Goal: Task Accomplishment & Management: Use online tool/utility

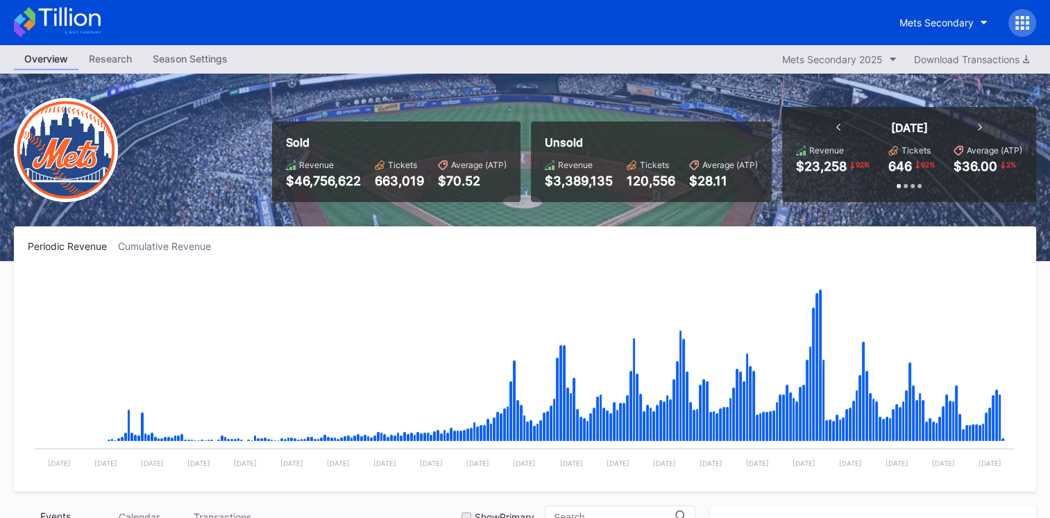
scroll to position [422, 0]
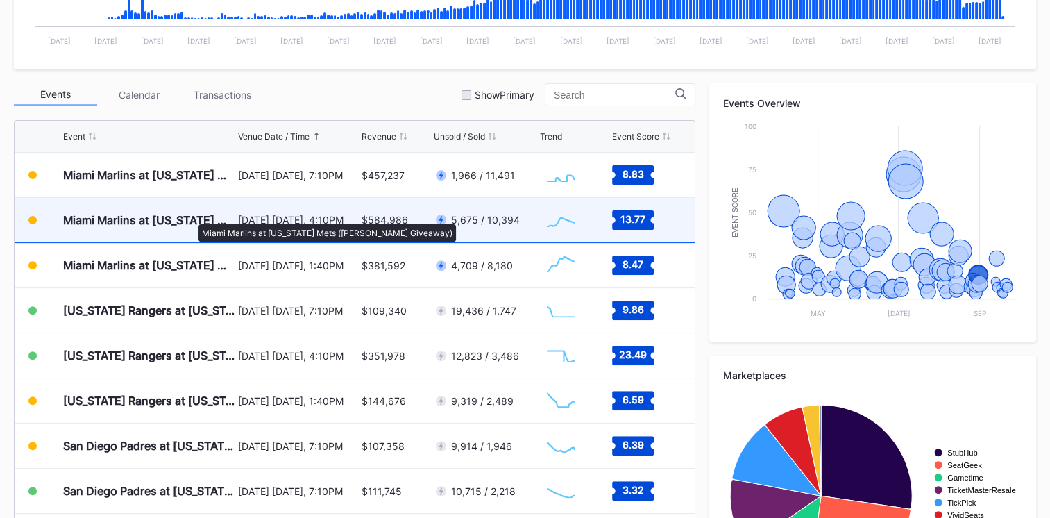
click at [191, 217] on div "Miami Marlins at [US_STATE] Mets ([PERSON_NAME] Giveaway)" at bounding box center [148, 220] width 171 height 14
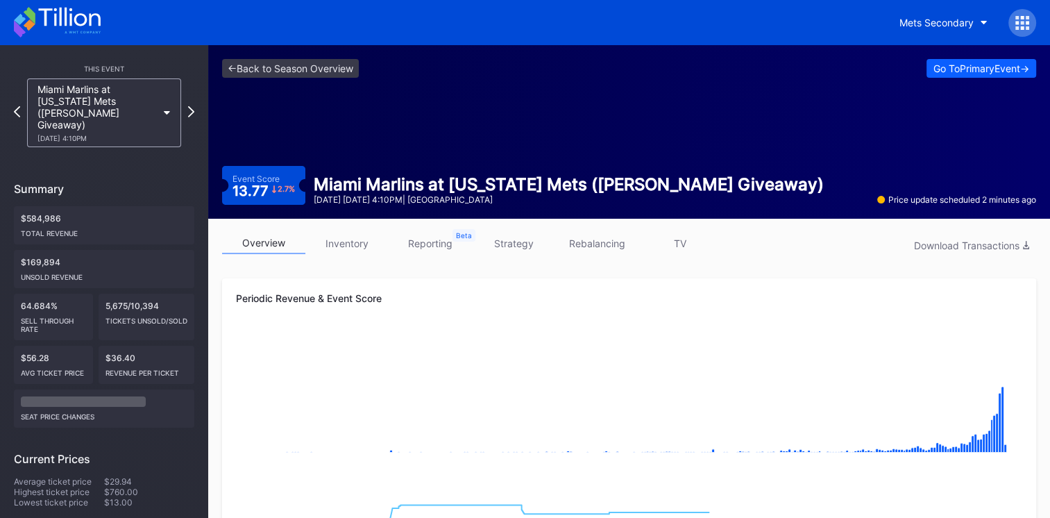
click at [346, 242] on link "inventory" at bounding box center [346, 243] width 83 height 22
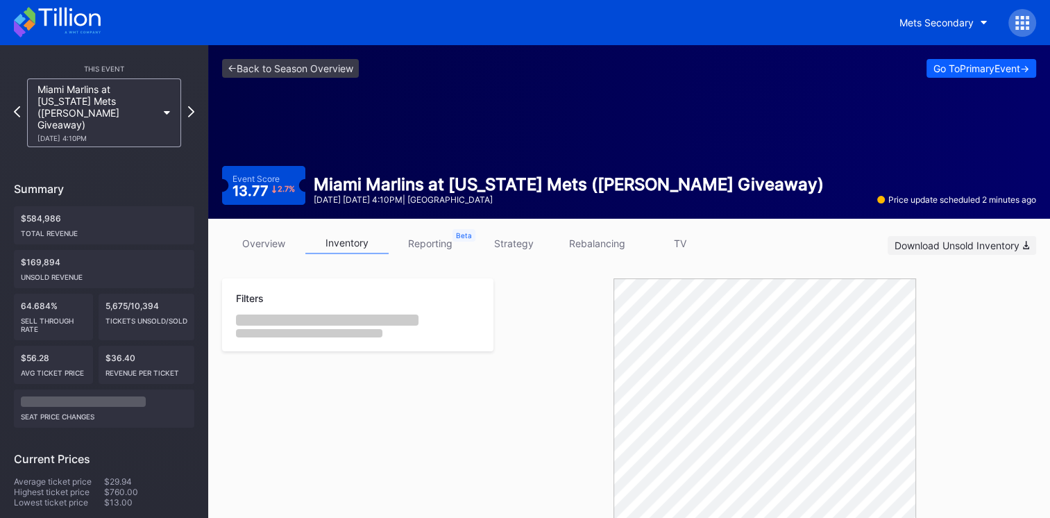
click at [927, 244] on div "Download Unsold Inventory" at bounding box center [961, 245] width 135 height 12
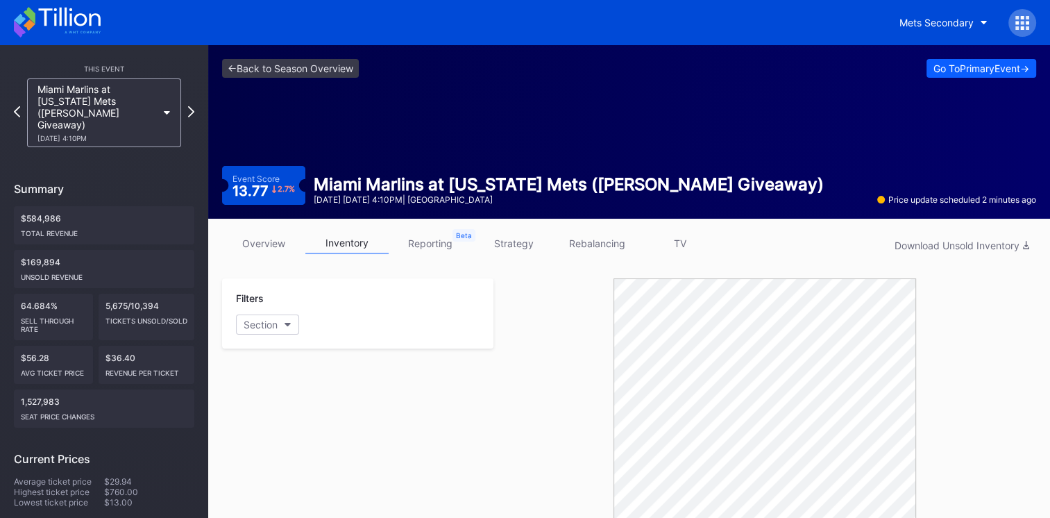
click at [72, 8] on icon at bounding box center [57, 22] width 87 height 31
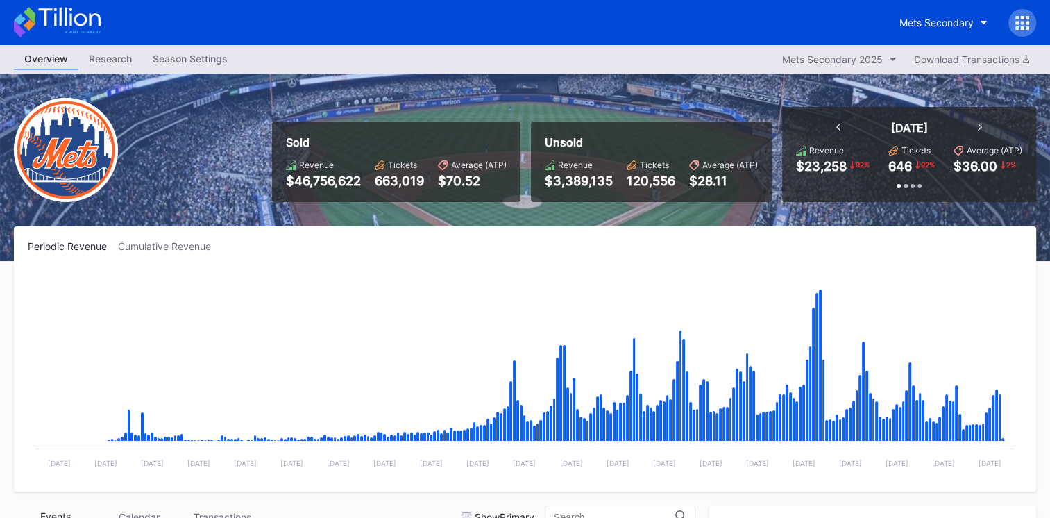
scroll to position [347, 0]
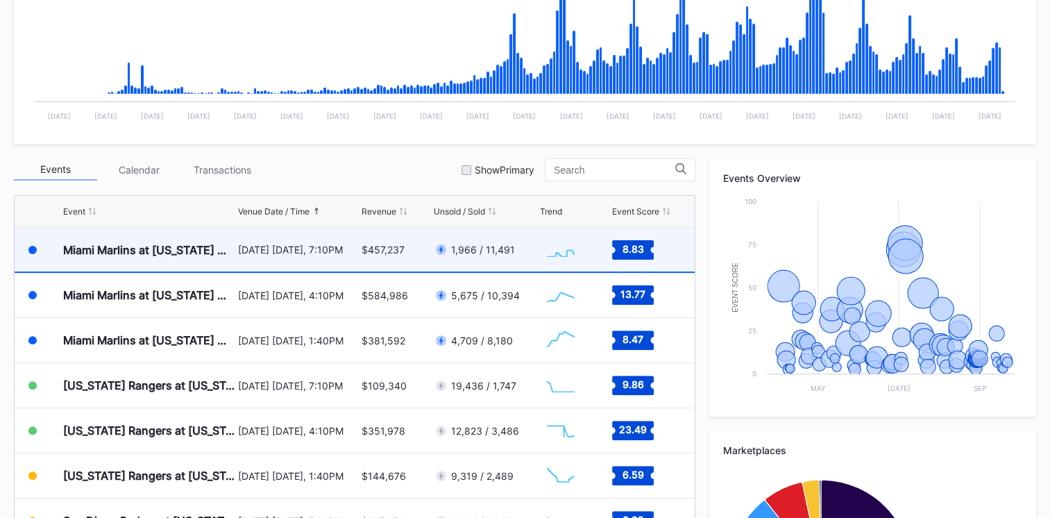
click at [198, 259] on div "Miami Marlins at [US_STATE] Mets (Fireworks Night)" at bounding box center [148, 250] width 171 height 44
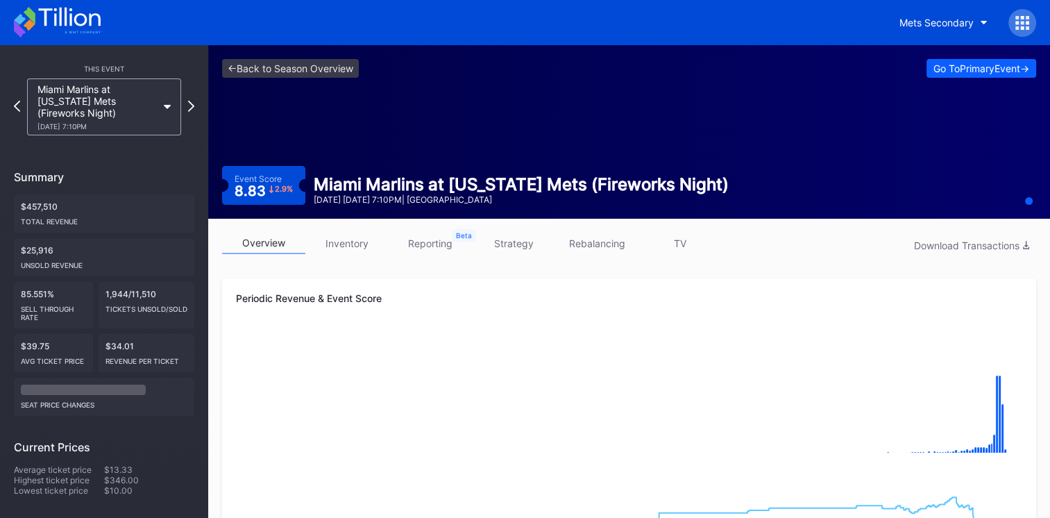
click at [85, 31] on icon at bounding box center [57, 22] width 87 height 31
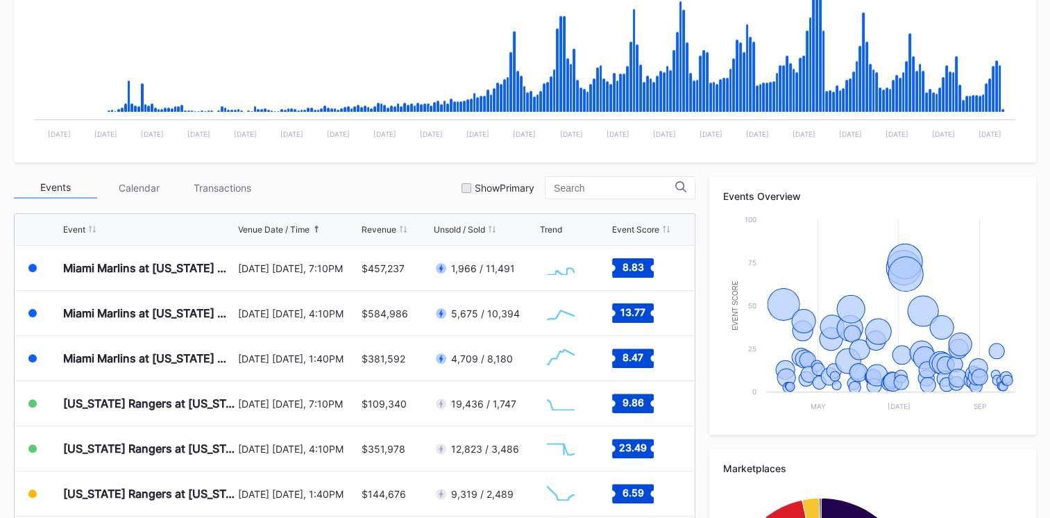
scroll to position [333, 0]
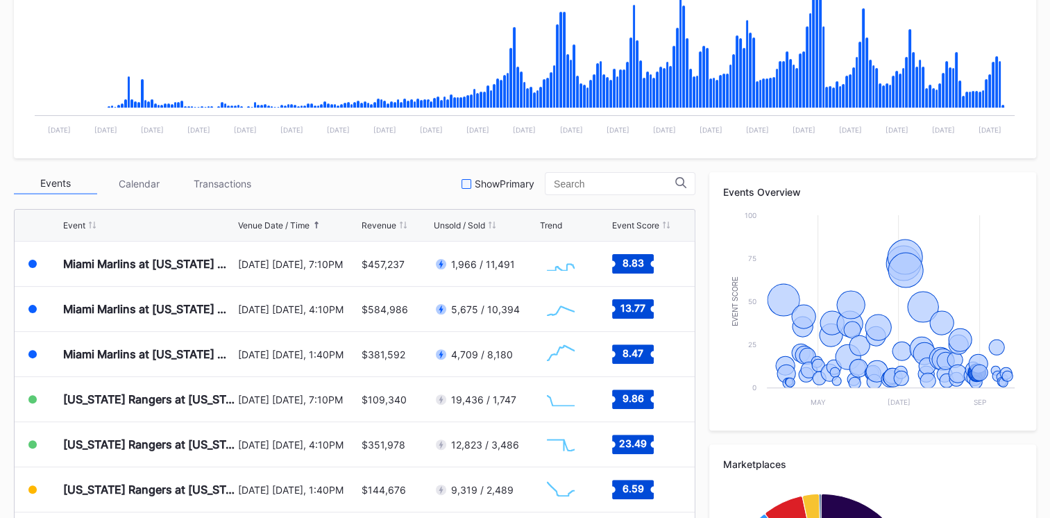
click at [469, 178] on div "Show Primary" at bounding box center [497, 184] width 73 height 12
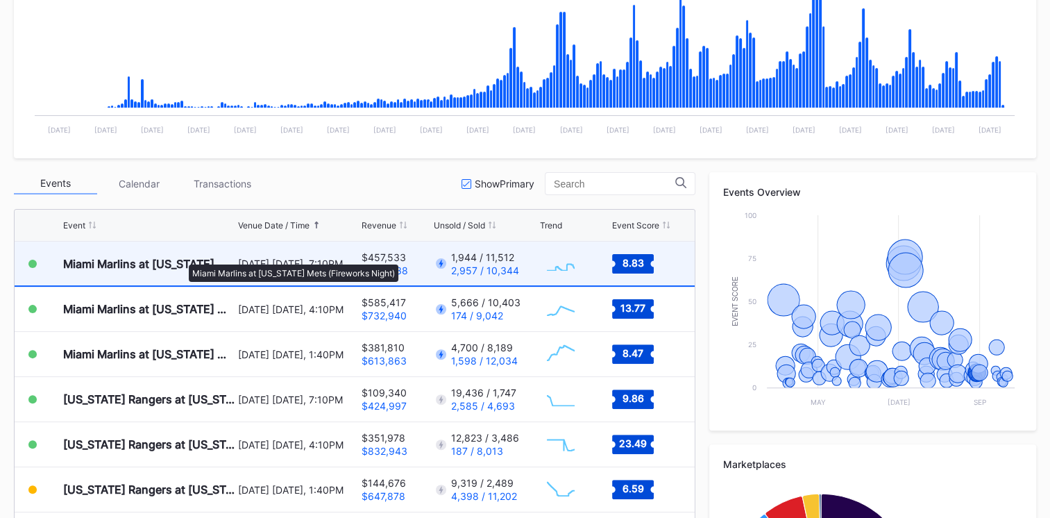
click at [182, 257] on div "Miami Marlins at [US_STATE] Mets (Fireworks Night)" at bounding box center [148, 264] width 171 height 14
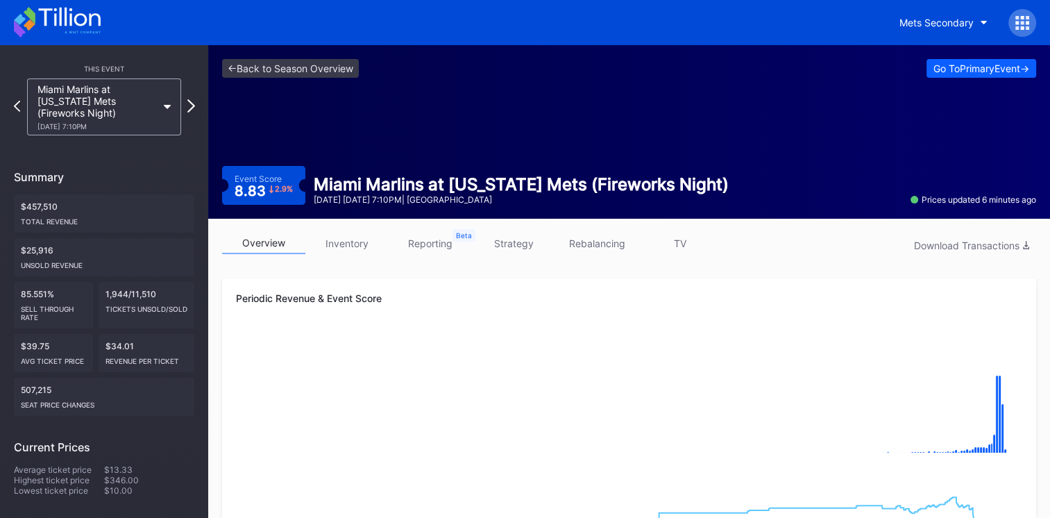
click at [190, 112] on div at bounding box center [191, 107] width 8 height 16
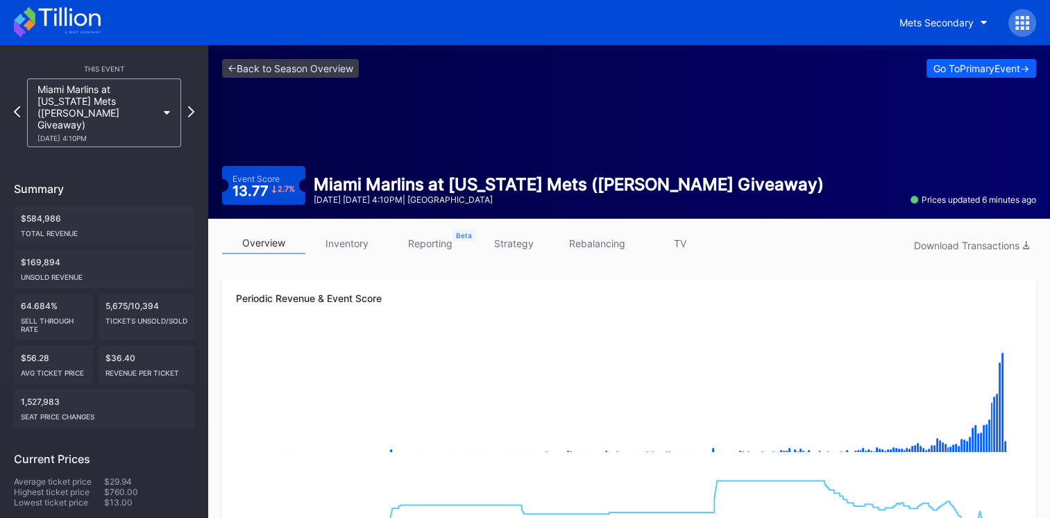
click at [682, 234] on link "TV" at bounding box center [679, 243] width 83 height 22
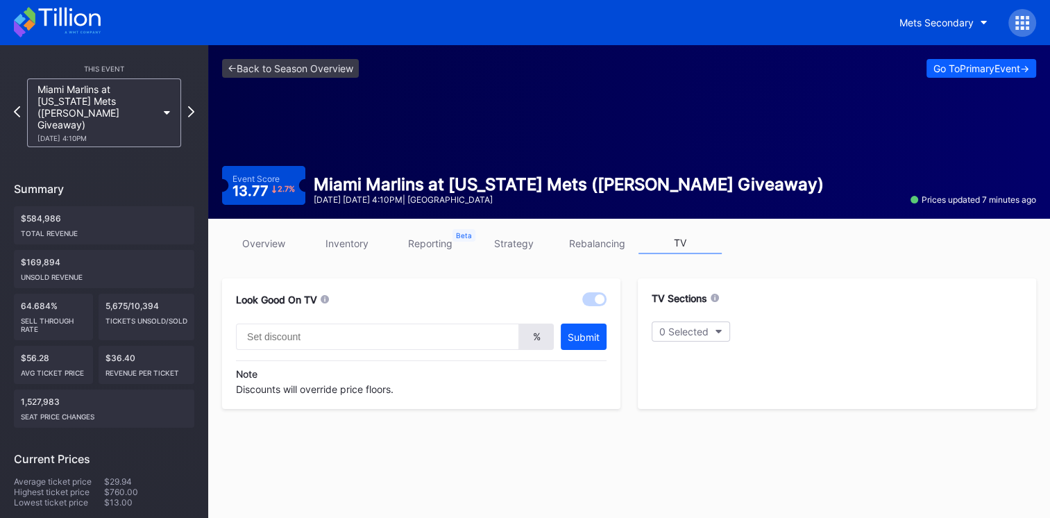
type input "20"
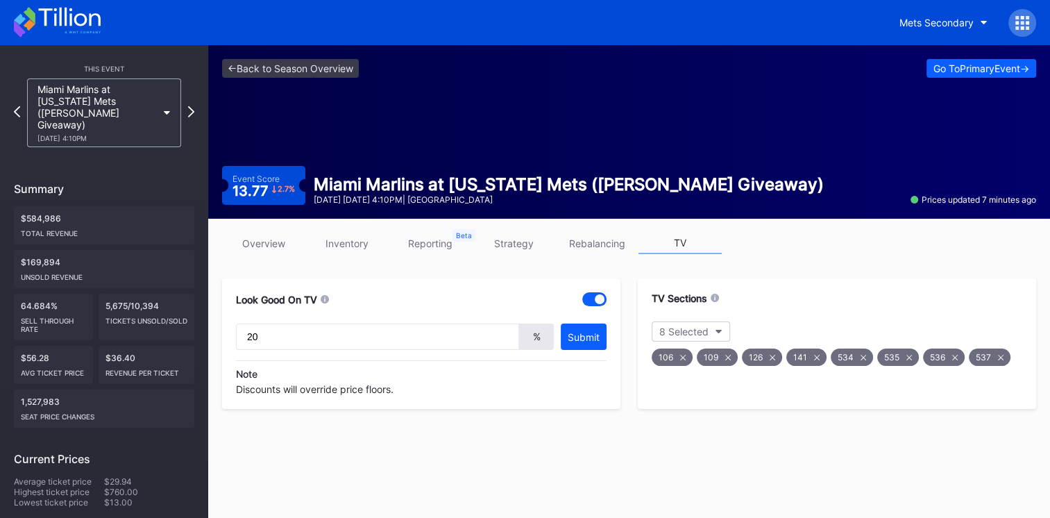
click at [910, 354] on div "535" at bounding box center [898, 356] width 42 height 17
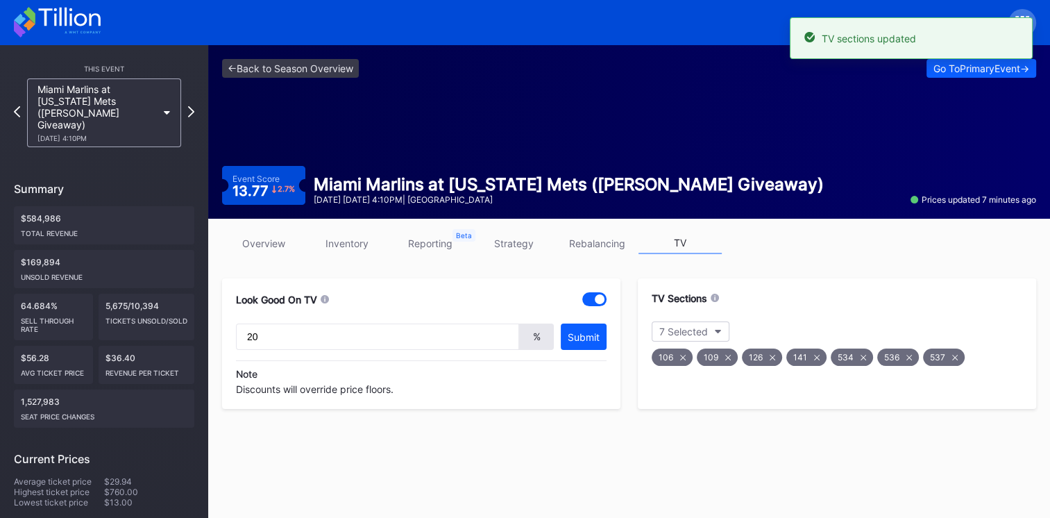
click at [910, 354] on div "536" at bounding box center [898, 356] width 42 height 17
click at [910, 354] on div "537" at bounding box center [898, 356] width 42 height 17
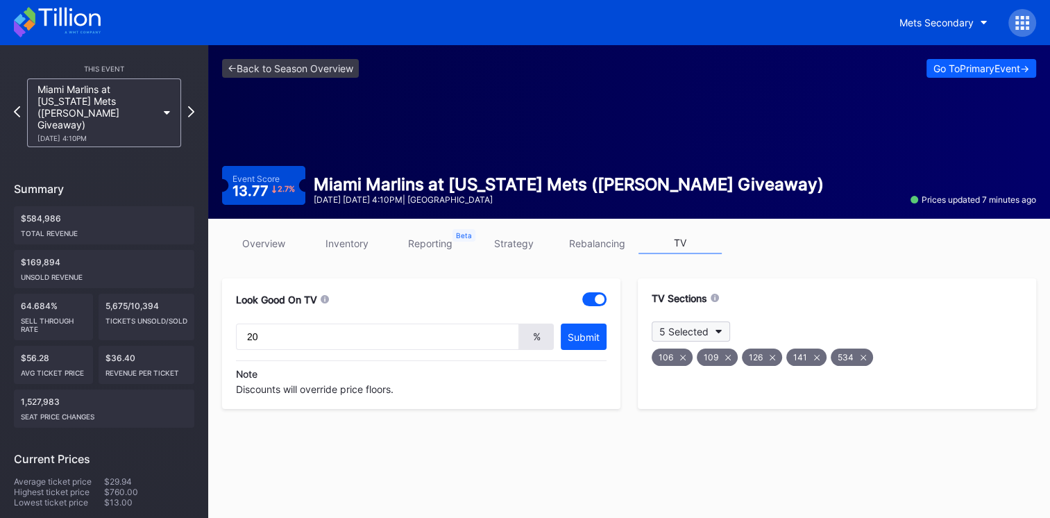
click at [702, 334] on div "5 Selected" at bounding box center [683, 331] width 49 height 12
click at [718, 326] on button "5 Selected" at bounding box center [690, 331] width 78 height 20
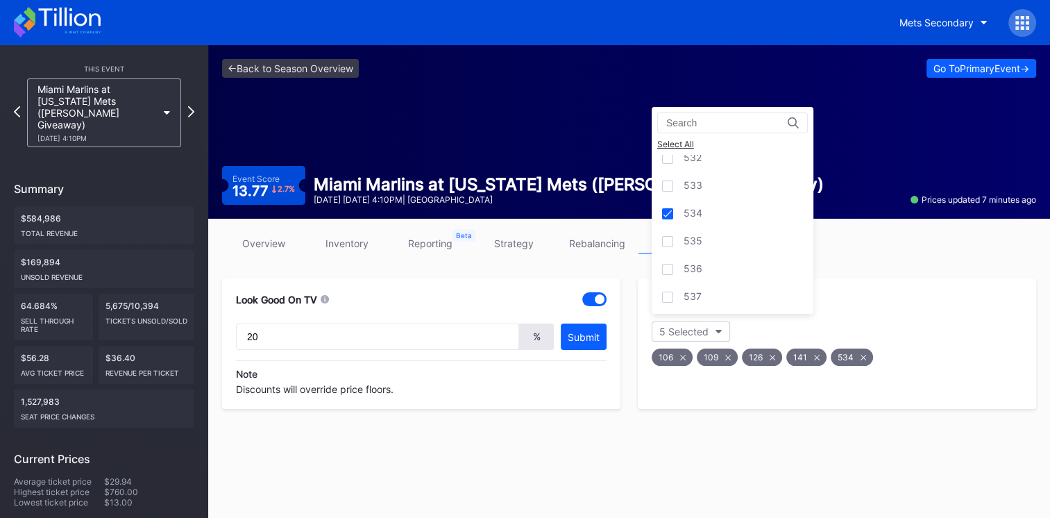
scroll to position [2649, 0]
click at [688, 260] on div "531" at bounding box center [691, 267] width 17 height 14
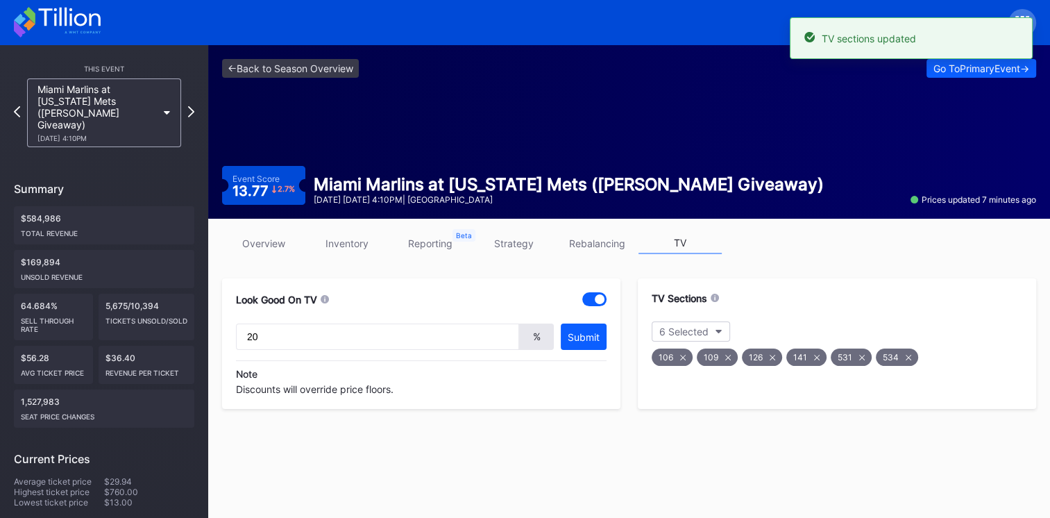
click at [259, 243] on link "overview" at bounding box center [263, 243] width 83 height 22
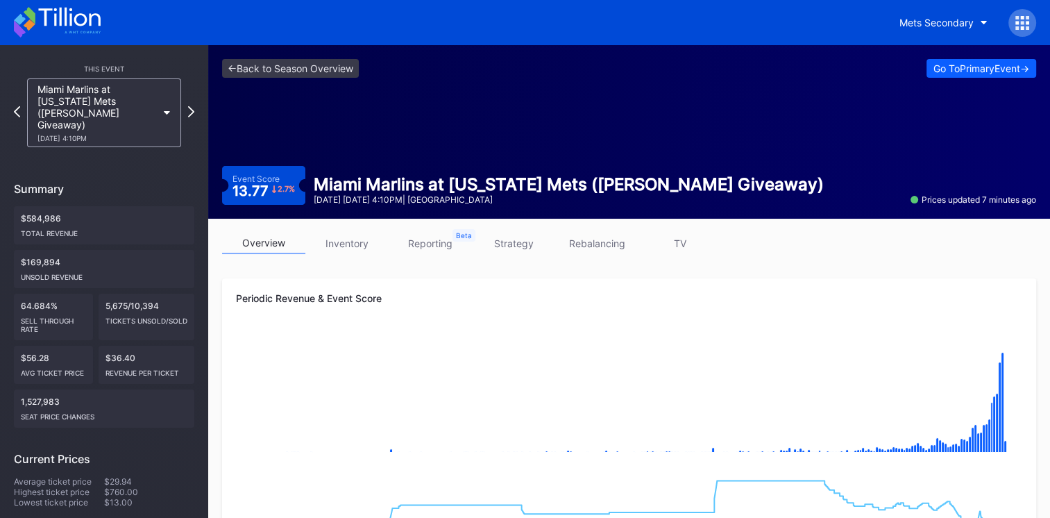
click at [686, 237] on link "TV" at bounding box center [679, 243] width 83 height 22
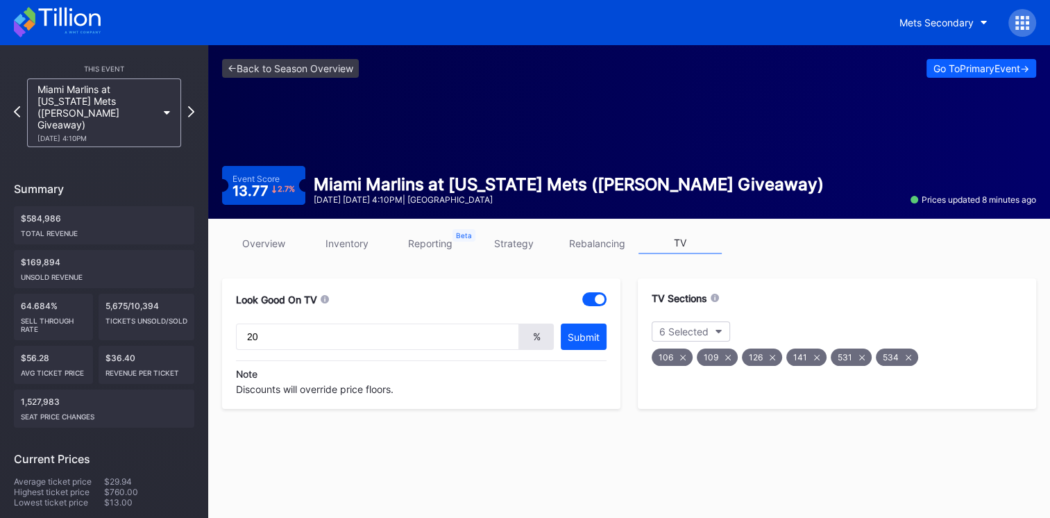
click at [286, 244] on link "overview" at bounding box center [263, 243] width 83 height 22
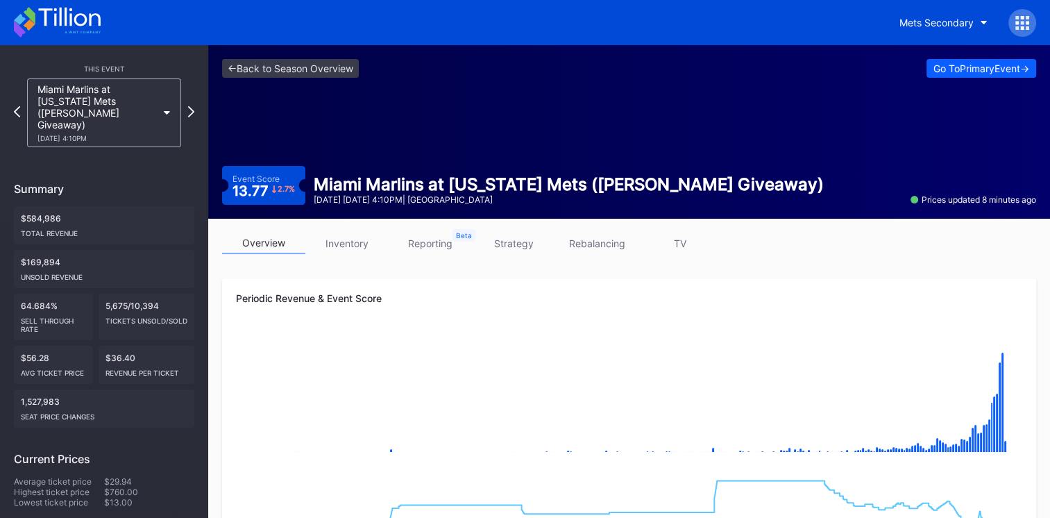
click at [688, 238] on link "TV" at bounding box center [679, 243] width 83 height 22
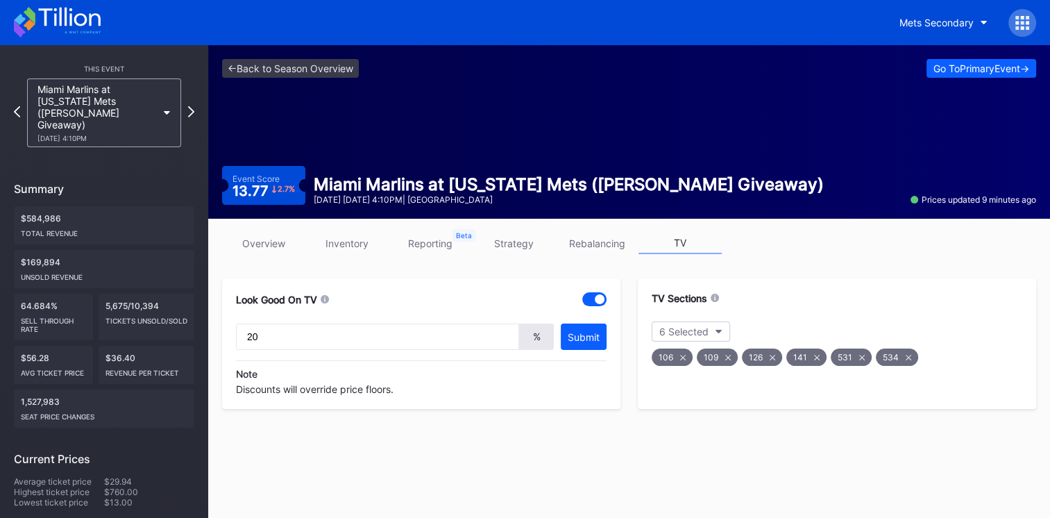
click at [683, 352] on div "106" at bounding box center [671, 356] width 41 height 17
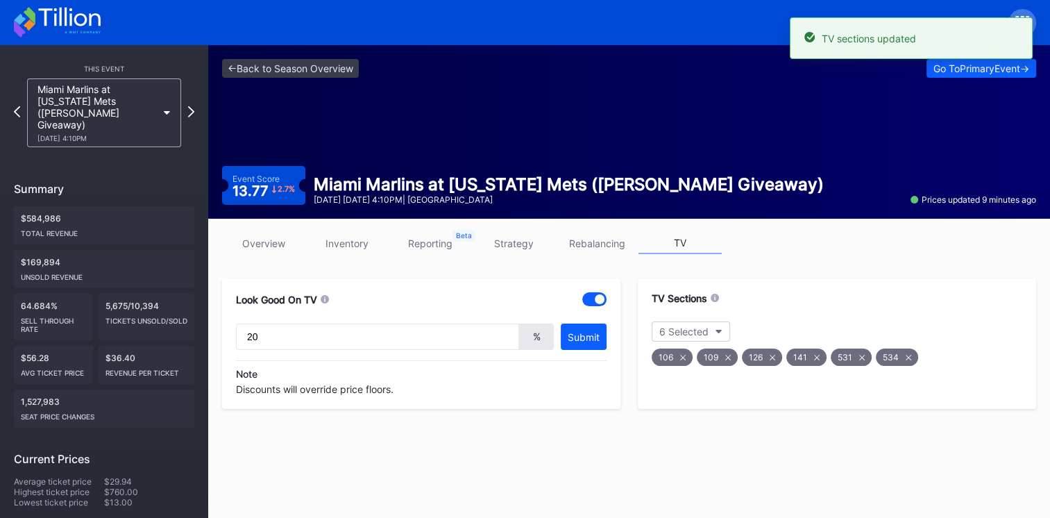
click at [683, 352] on div "106" at bounding box center [671, 356] width 41 height 17
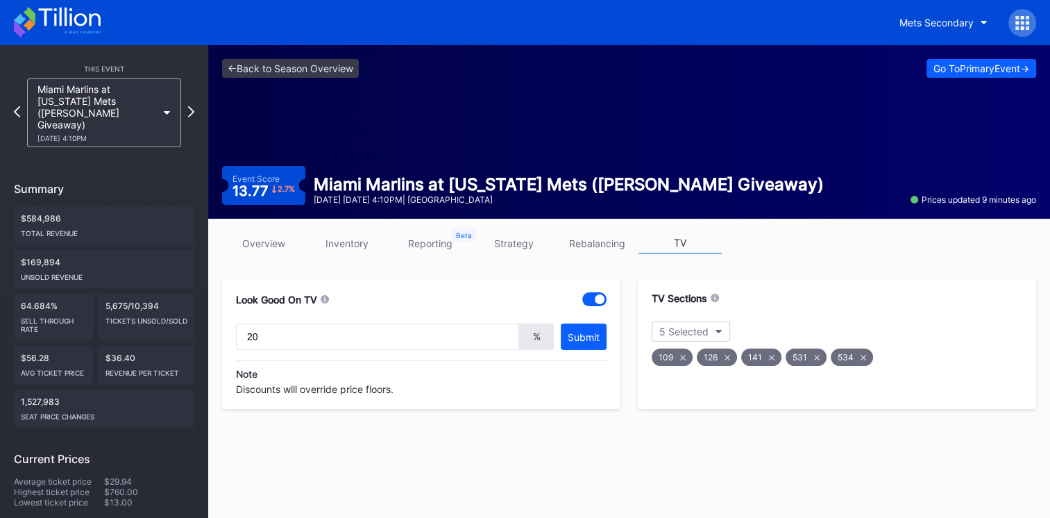
click at [676, 359] on div "109" at bounding box center [671, 356] width 41 height 17
click at [676, 359] on div "126" at bounding box center [671, 356] width 40 height 17
click at [722, 327] on button "3 Selected" at bounding box center [690, 331] width 78 height 20
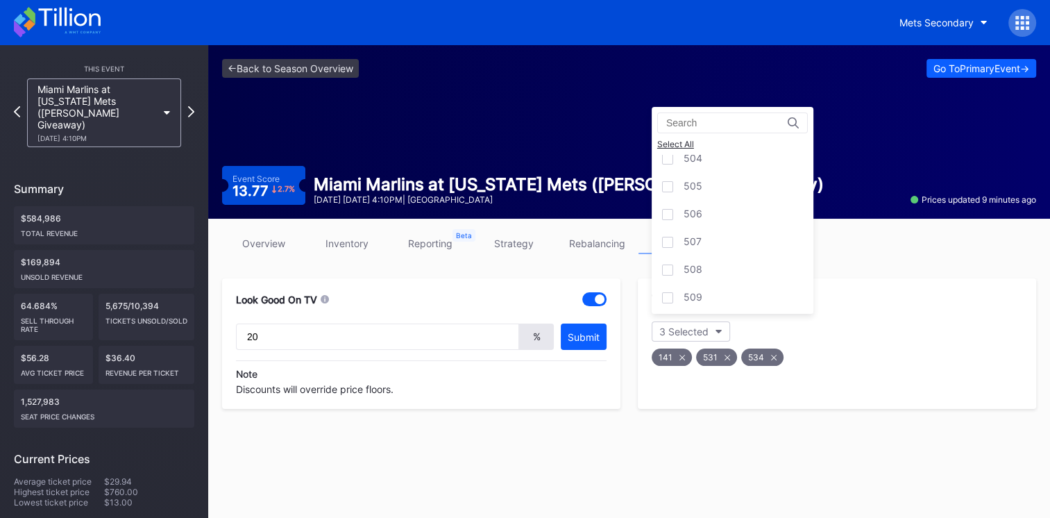
scroll to position [2060, 0]
click at [718, 203] on div "508" at bounding box center [732, 217] width 162 height 28
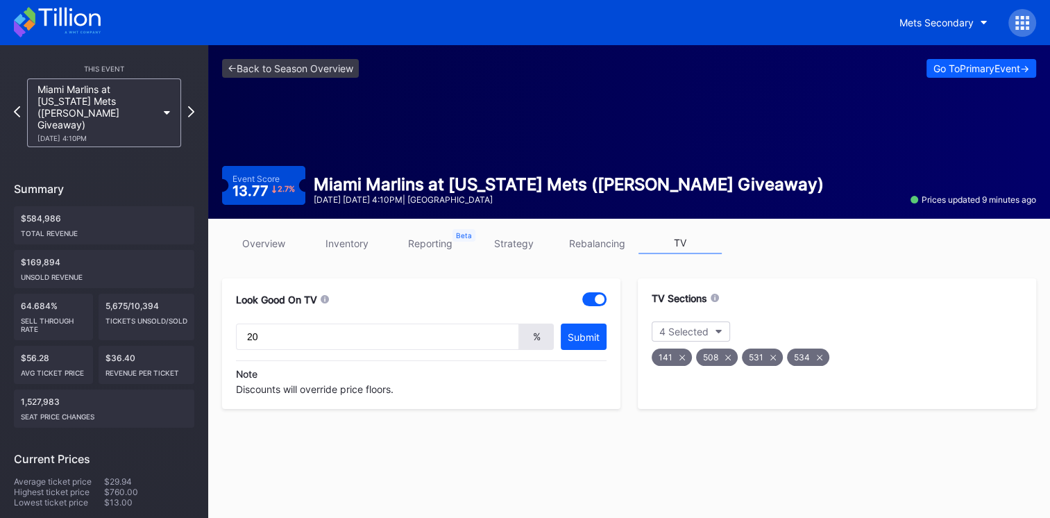
click at [266, 239] on link "overview" at bounding box center [263, 243] width 83 height 22
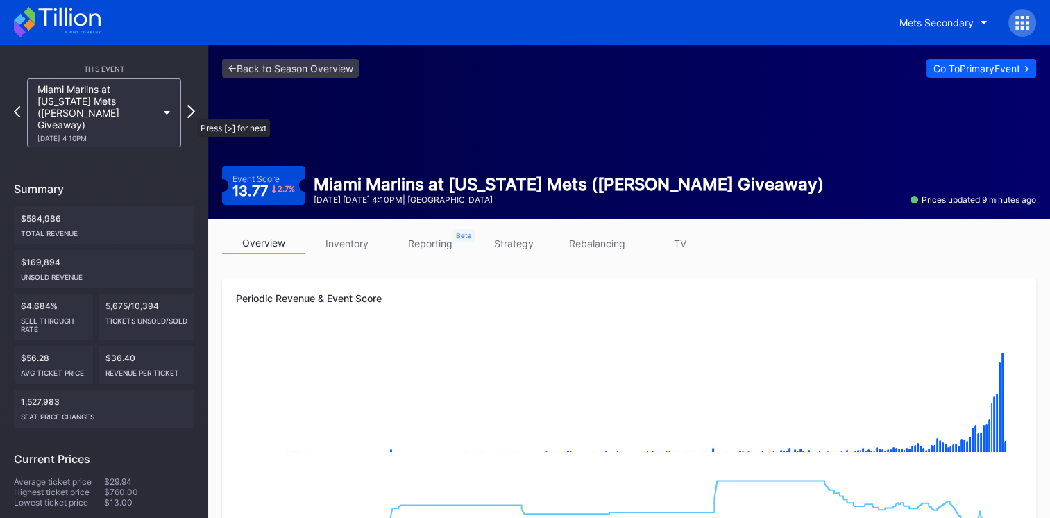
click at [190, 112] on icon at bounding box center [191, 111] width 8 height 13
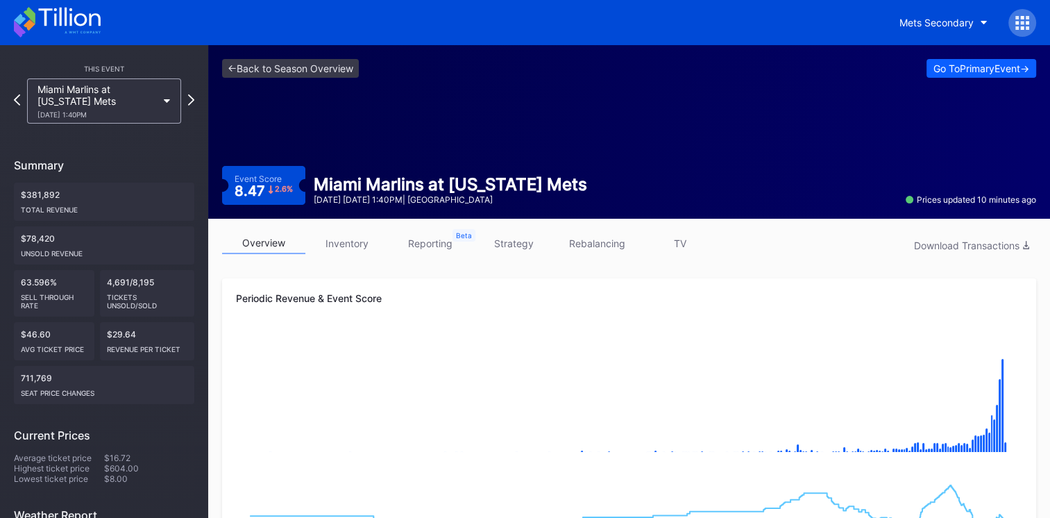
click at [687, 251] on link "TV" at bounding box center [679, 243] width 83 height 22
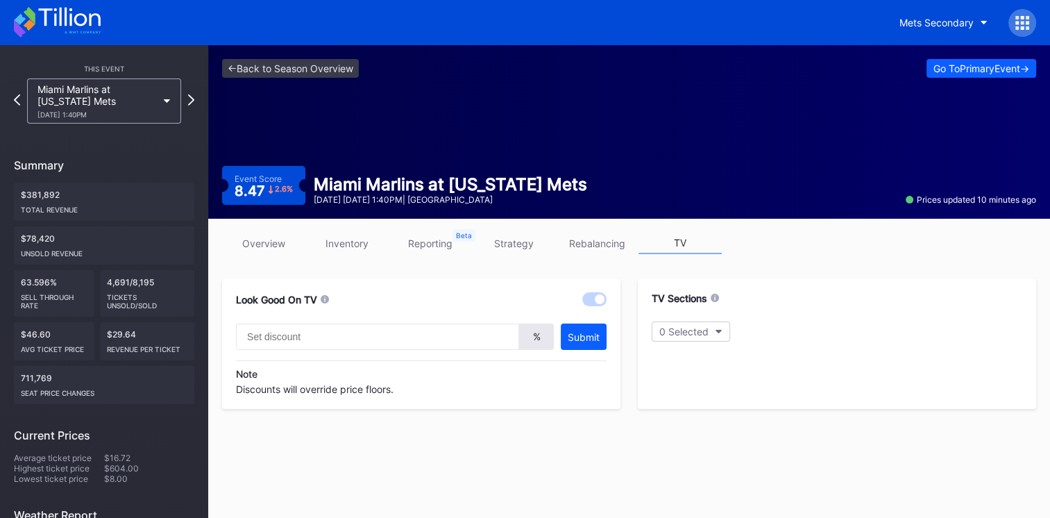
type input "20"
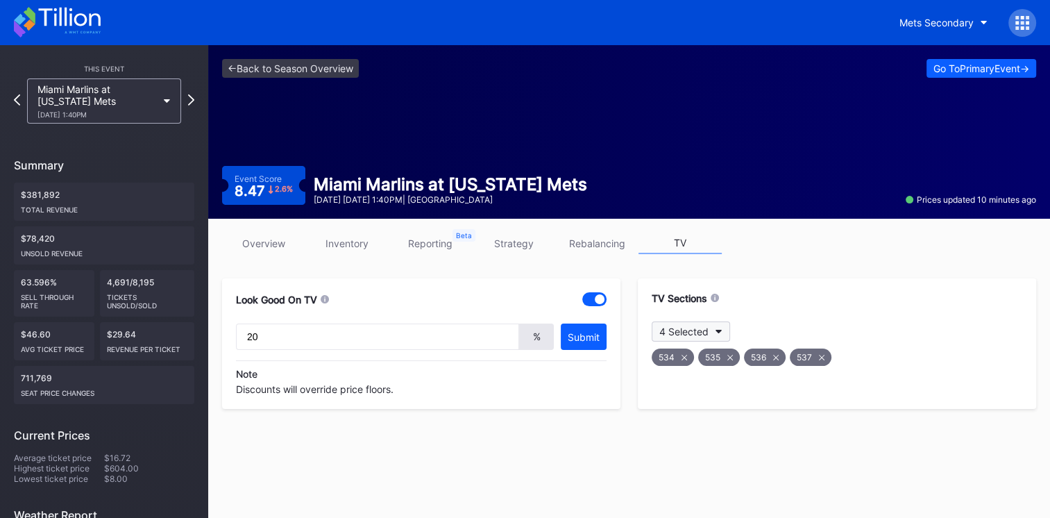
click at [719, 330] on icon "button" at bounding box center [718, 332] width 7 height 4
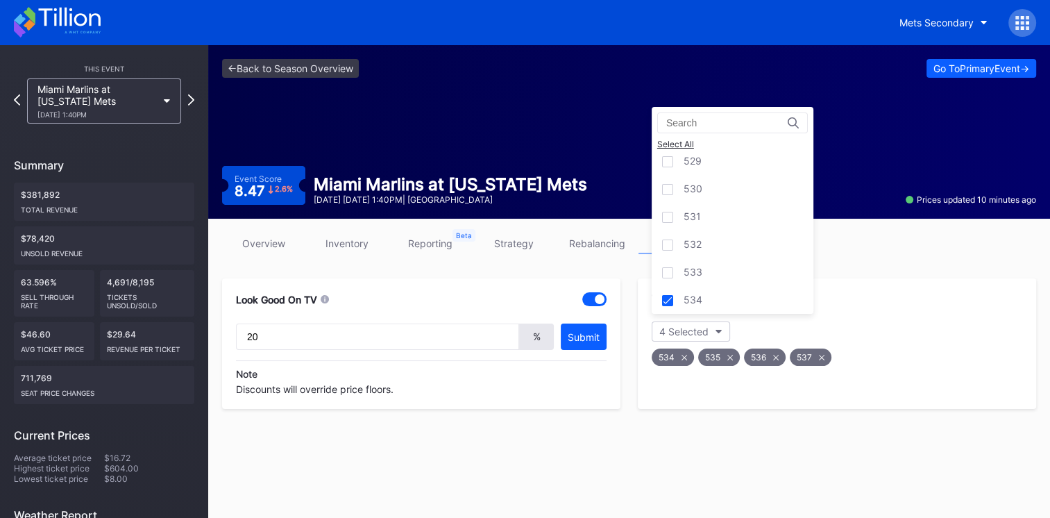
scroll to position [2394, 0]
click at [681, 203] on div "531" at bounding box center [732, 217] width 162 height 28
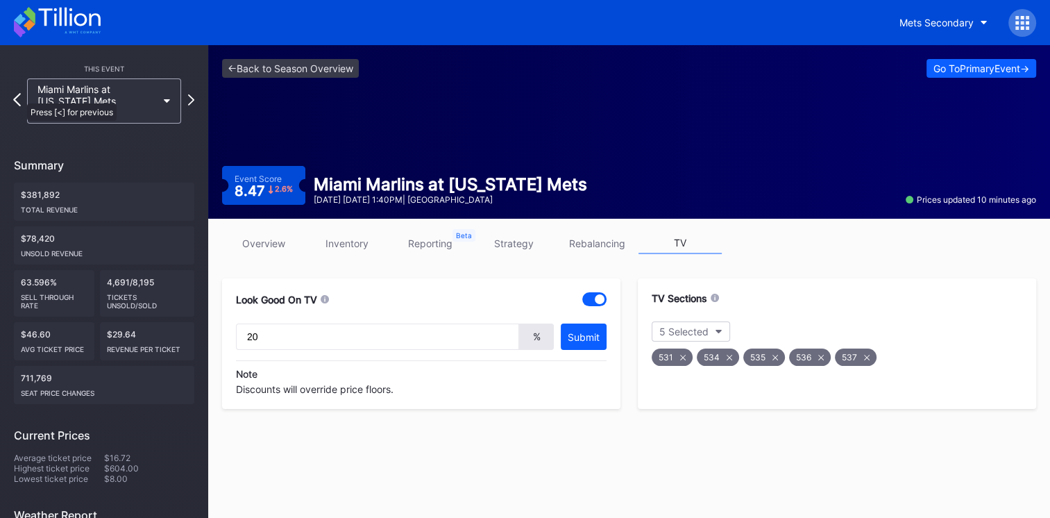
click at [20, 96] on icon at bounding box center [17, 99] width 8 height 13
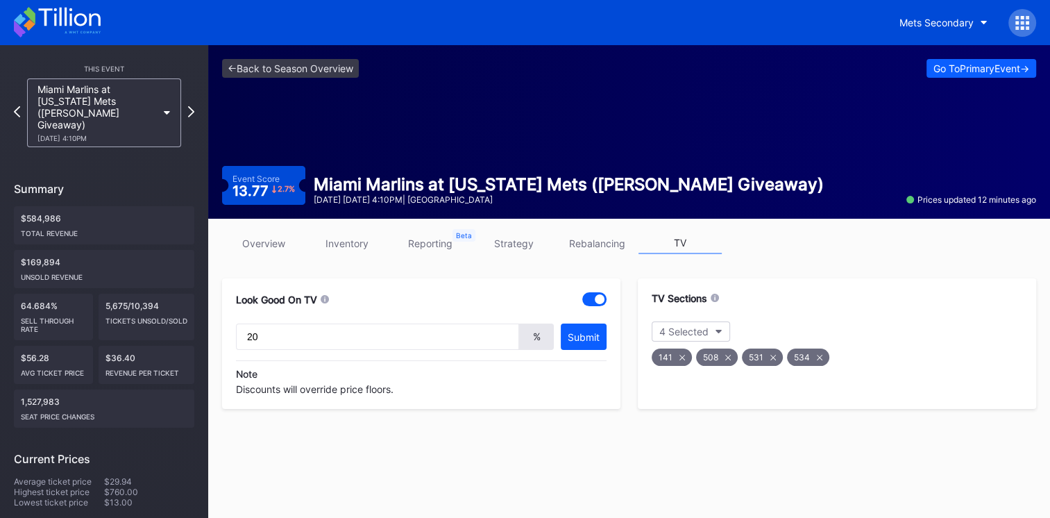
click at [336, 244] on link "inventory" at bounding box center [346, 243] width 83 height 22
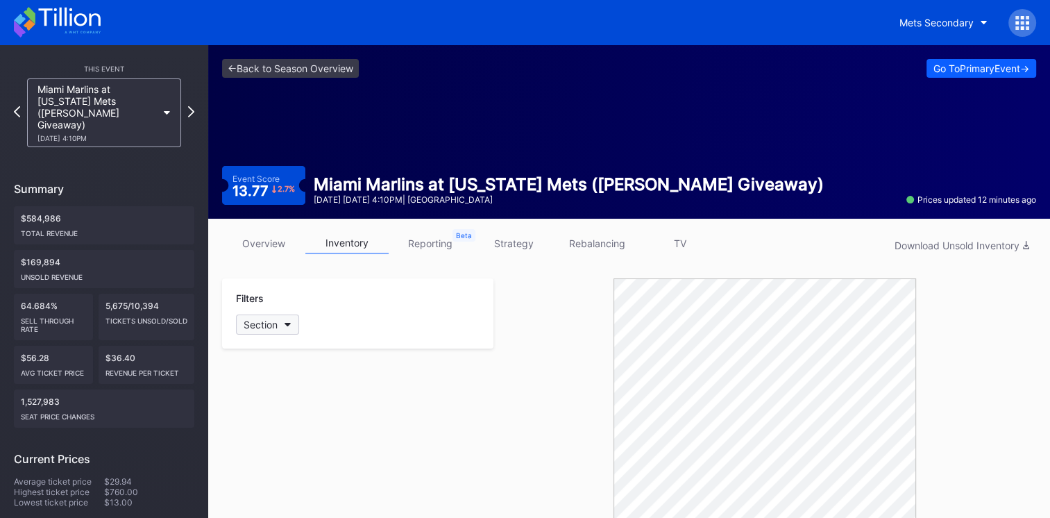
click at [282, 327] on button "Section" at bounding box center [267, 324] width 63 height 20
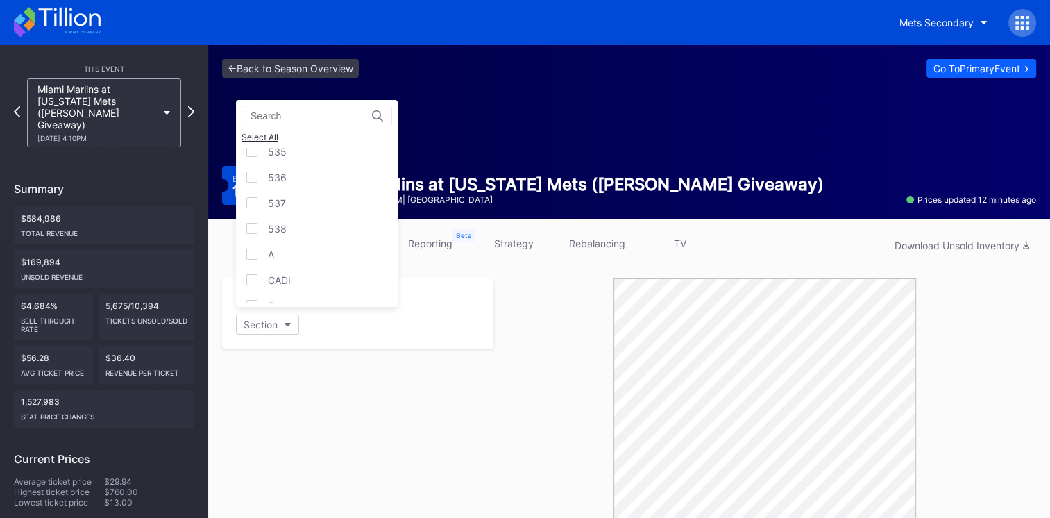
scroll to position [1, 0]
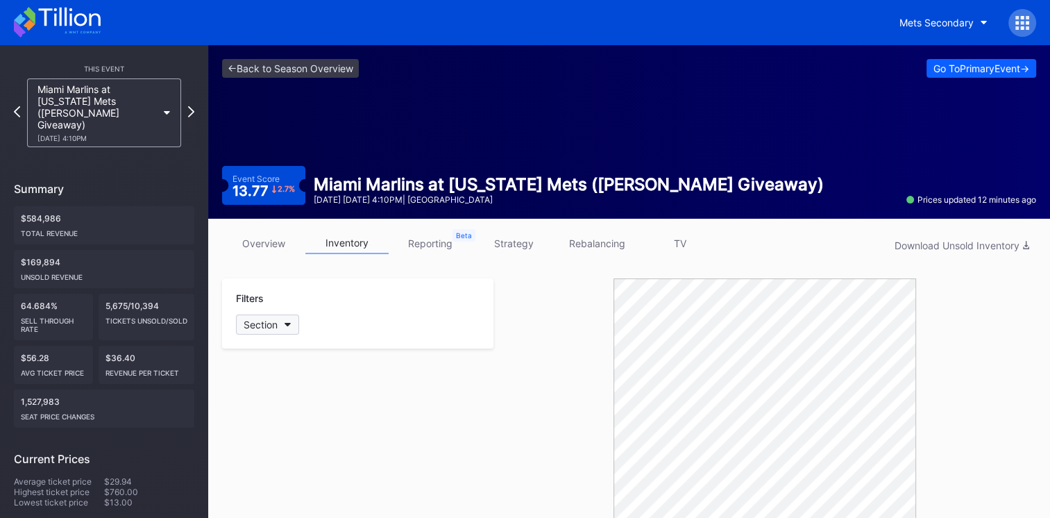
click at [286, 321] on button "Section" at bounding box center [267, 324] width 63 height 20
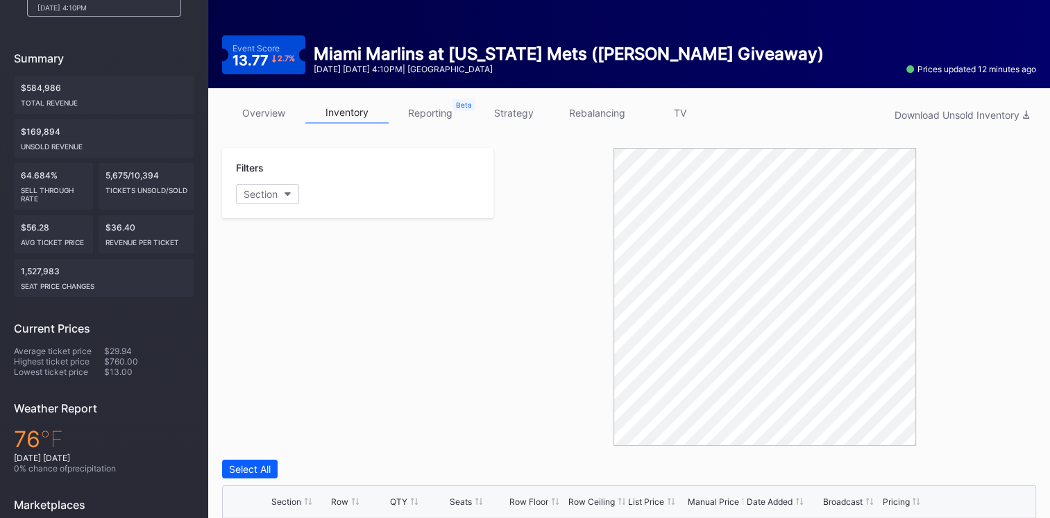
scroll to position [0, 0]
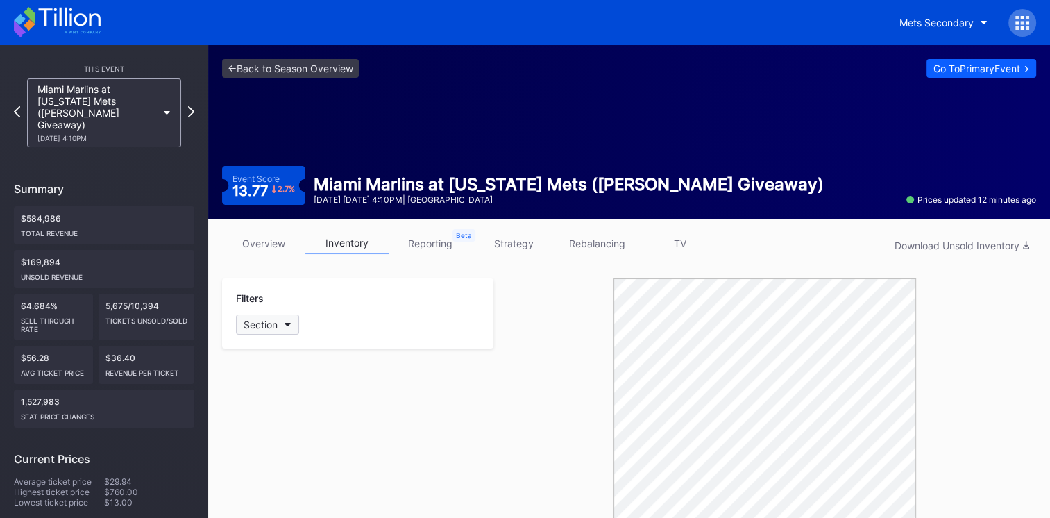
click at [281, 326] on button "Section" at bounding box center [267, 324] width 63 height 20
click at [288, 320] on button "Section" at bounding box center [267, 324] width 63 height 20
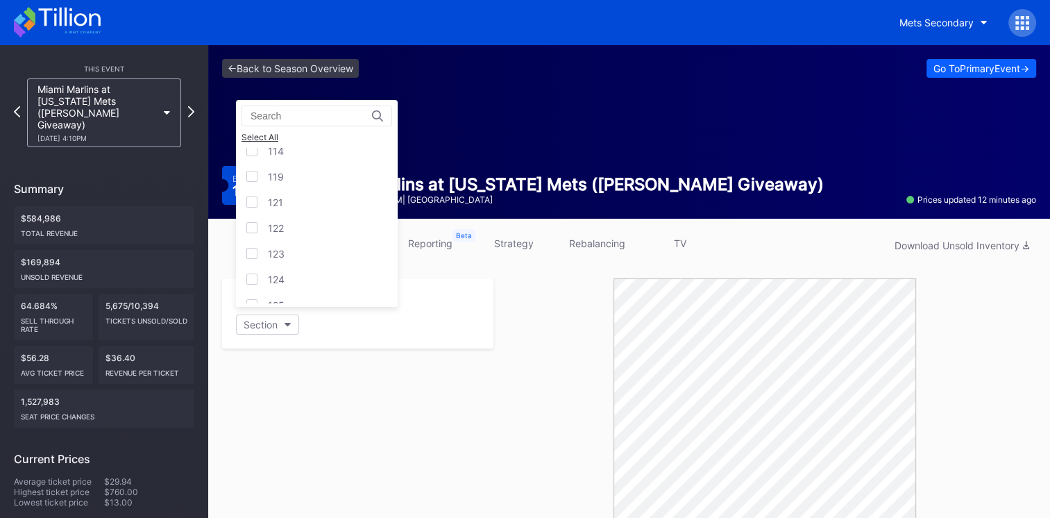
scroll to position [164, 0]
click at [269, 274] on div "124" at bounding box center [276, 279] width 17 height 12
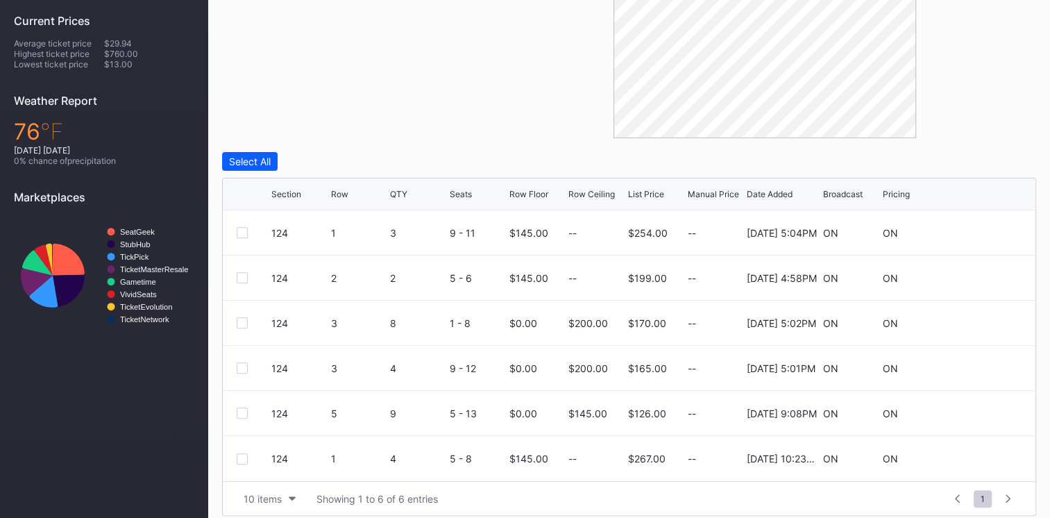
scroll to position [438, 0]
click at [340, 196] on div "Row" at bounding box center [339, 193] width 17 height 10
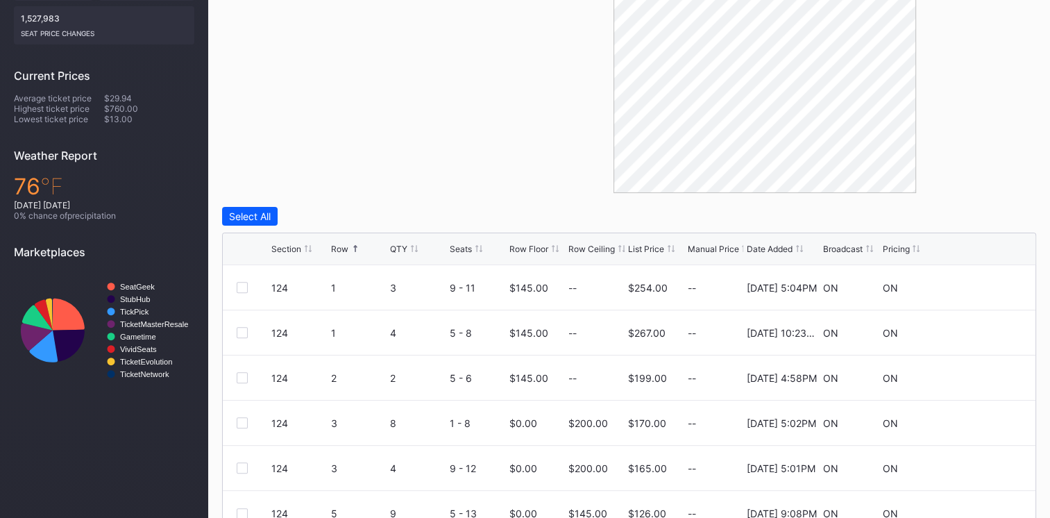
scroll to position [0, 0]
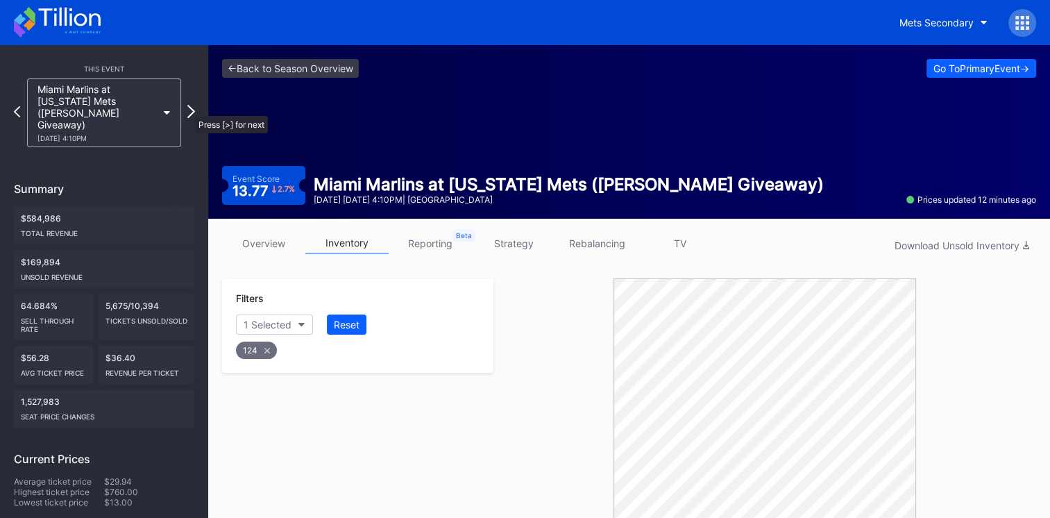
click at [188, 109] on icon at bounding box center [191, 111] width 8 height 13
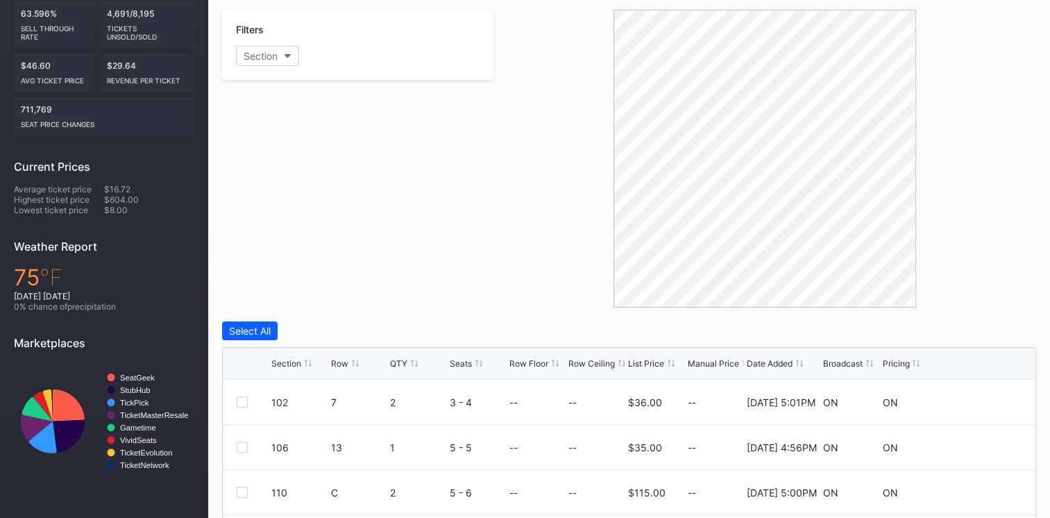
scroll to position [183, 0]
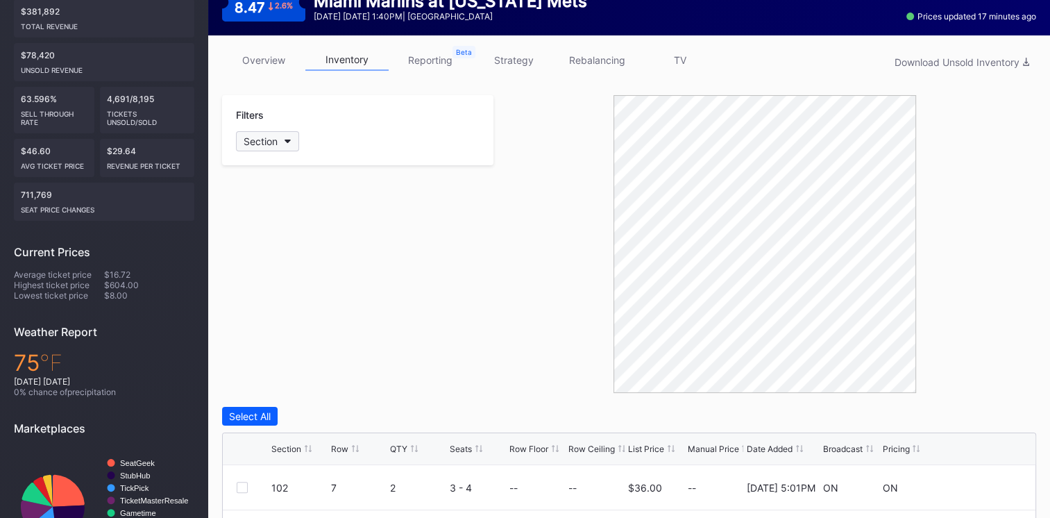
click at [295, 143] on button "Section" at bounding box center [267, 141] width 63 height 20
click at [284, 291] on div "339DR" at bounding box center [284, 297] width 32 height 12
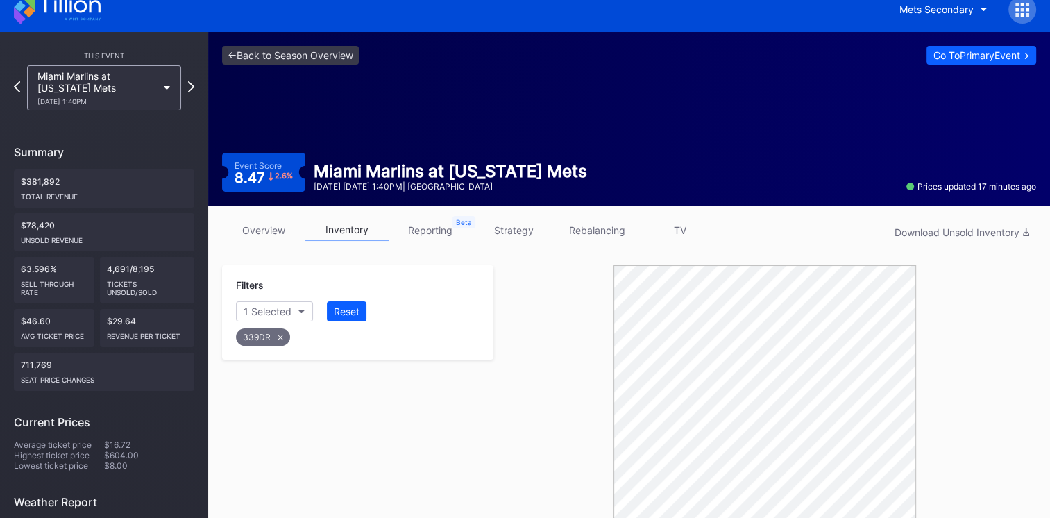
scroll to position [244, 0]
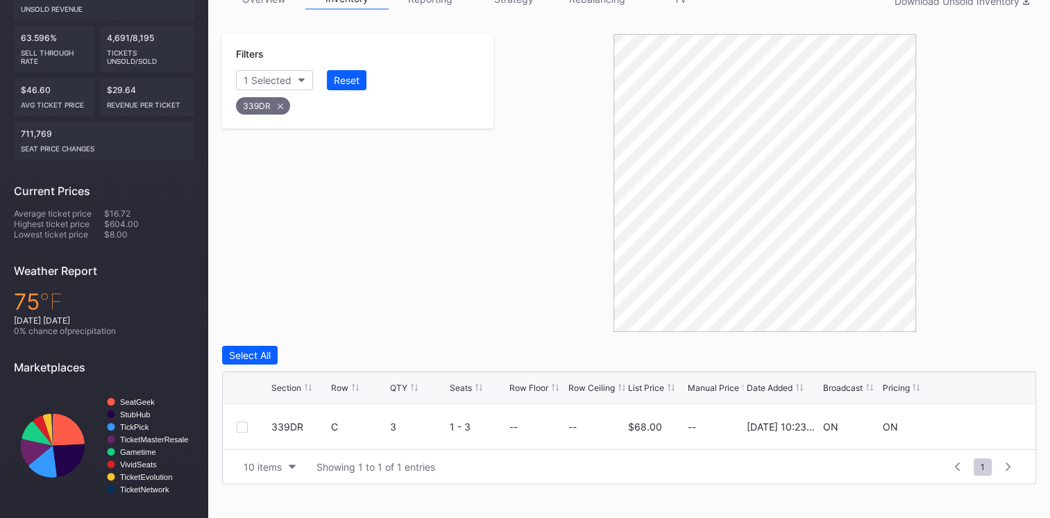
click at [280, 99] on div "339DR" at bounding box center [263, 105] width 54 height 17
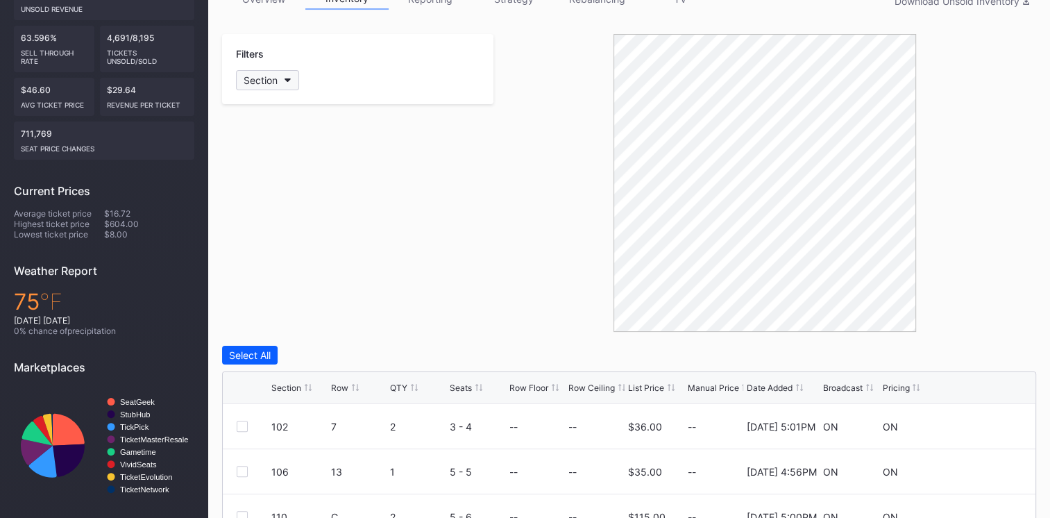
click at [289, 85] on button "Section" at bounding box center [267, 80] width 63 height 20
click at [336, 237] on div "CADI" at bounding box center [317, 250] width 162 height 26
click at [317, 288] on div "ECLUB" at bounding box center [317, 301] width 162 height 26
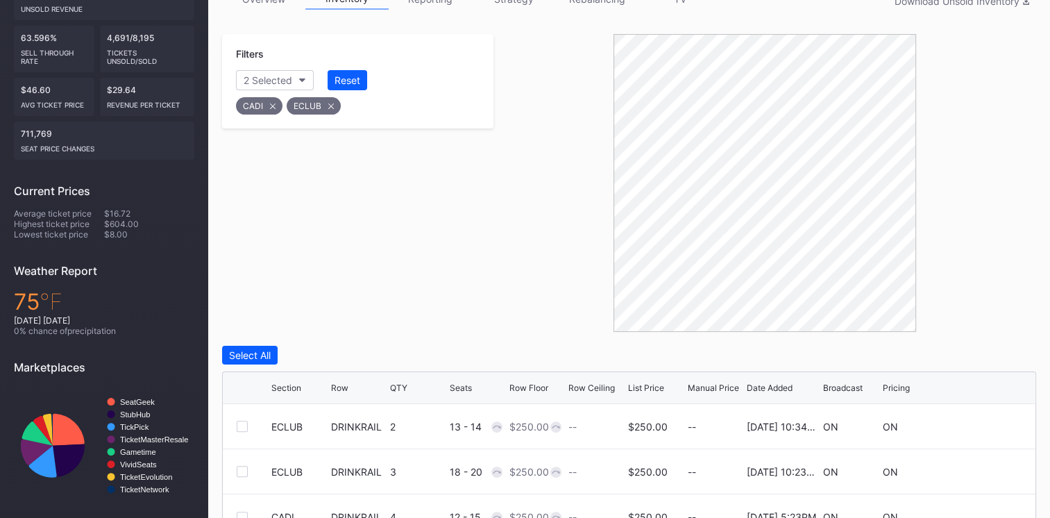
scroll to position [313, 0]
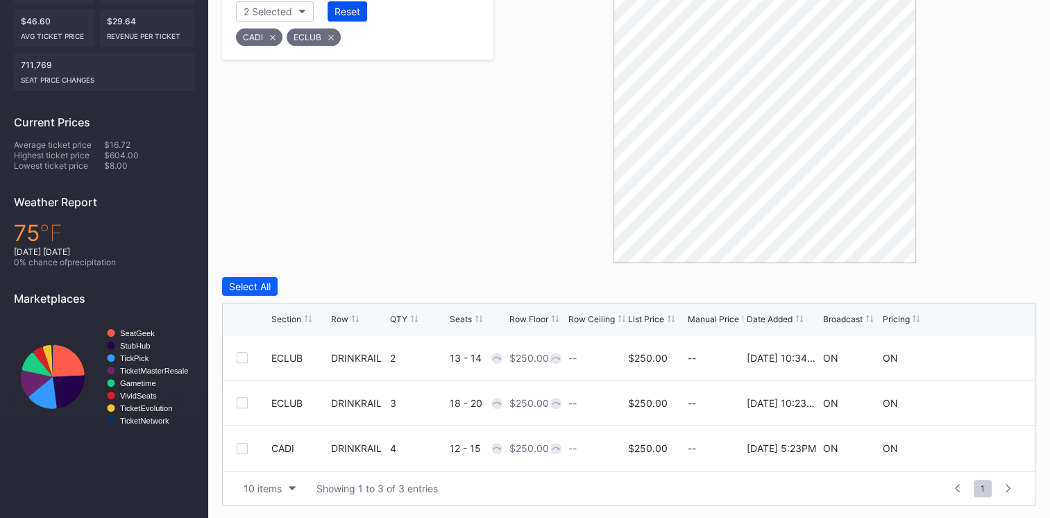
click at [354, 19] on button "Reset" at bounding box center [347, 11] width 40 height 20
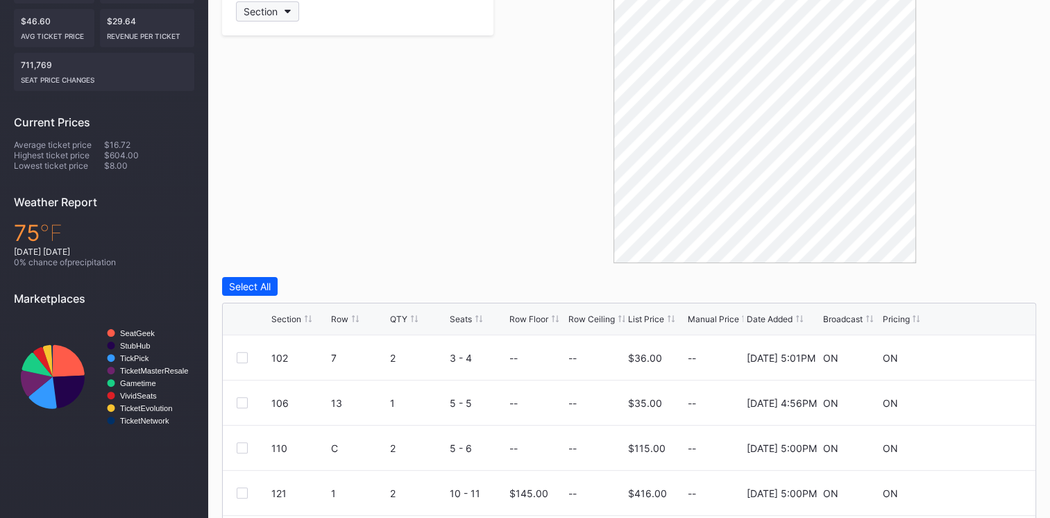
click at [282, 15] on button "Section" at bounding box center [267, 11] width 63 height 20
click at [302, 206] on div "339DR" at bounding box center [317, 202] width 162 height 26
click at [503, 240] on div at bounding box center [764, 114] width 543 height 298
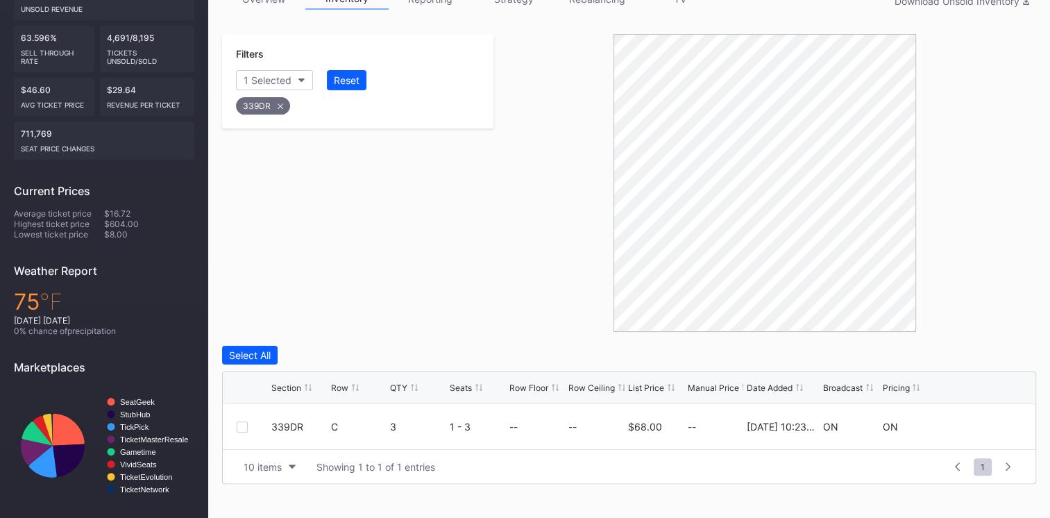
click at [279, 103] on icon at bounding box center [281, 106] width 6 height 6
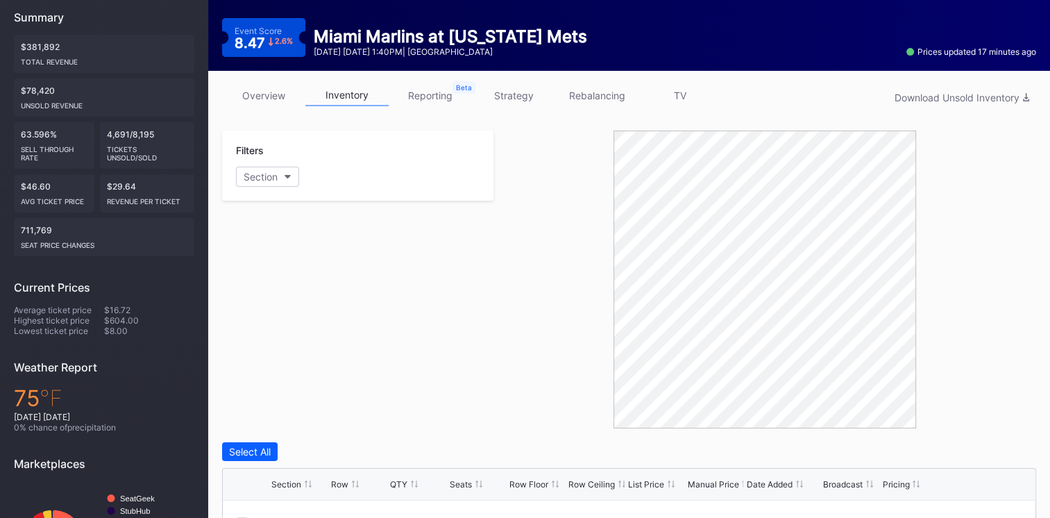
scroll to position [147, 0]
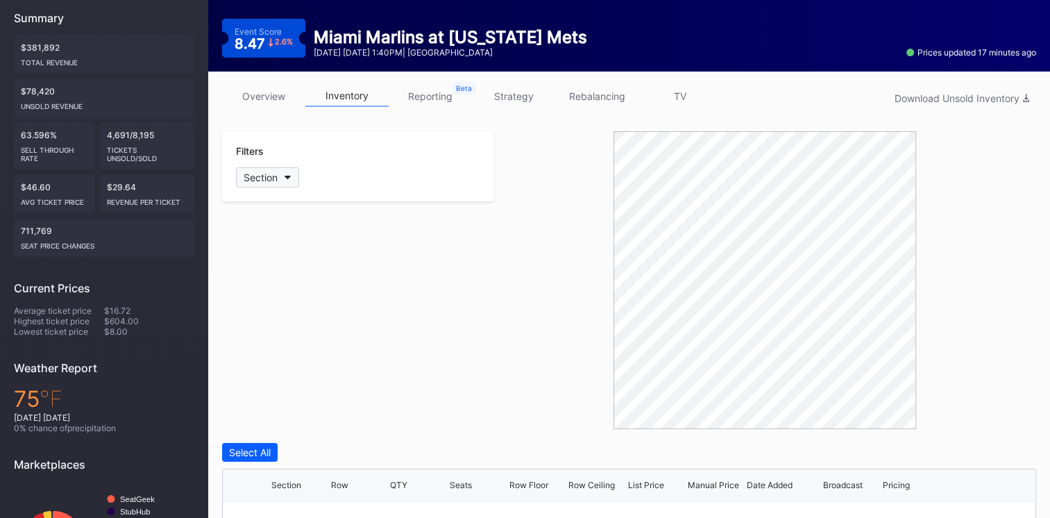
click at [290, 178] on icon "button" at bounding box center [287, 178] width 7 height 4
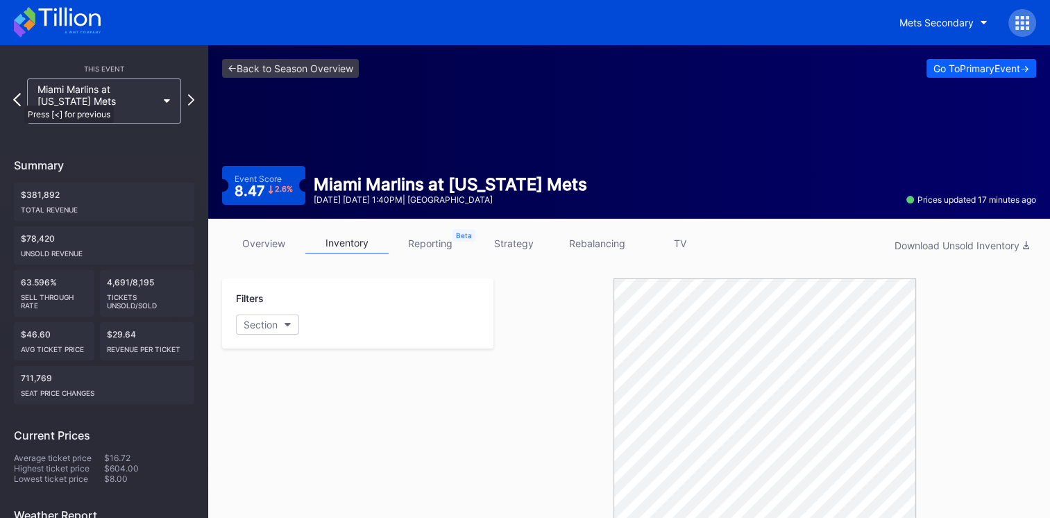
click at [17, 99] on icon at bounding box center [17, 99] width 8 height 13
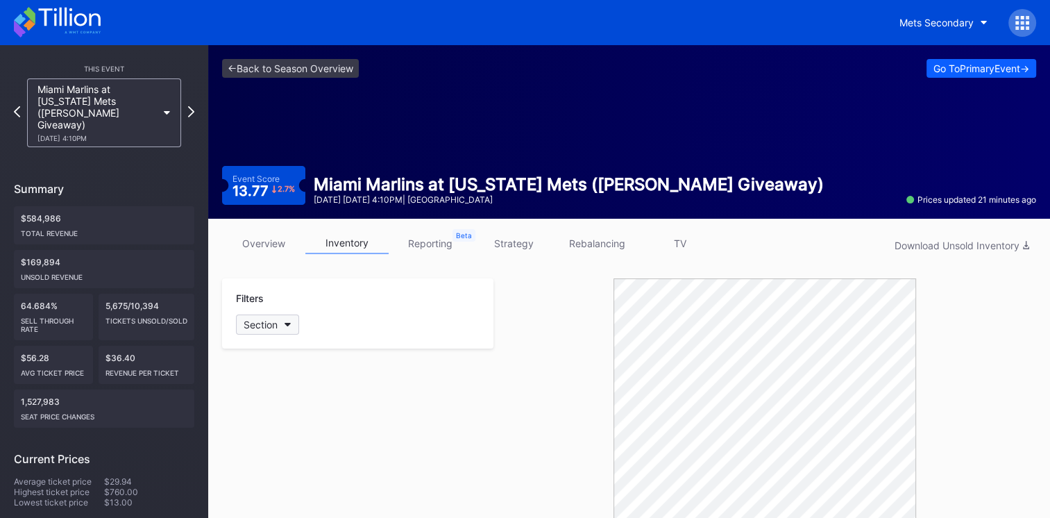
click at [295, 328] on button "Section" at bounding box center [267, 324] width 63 height 20
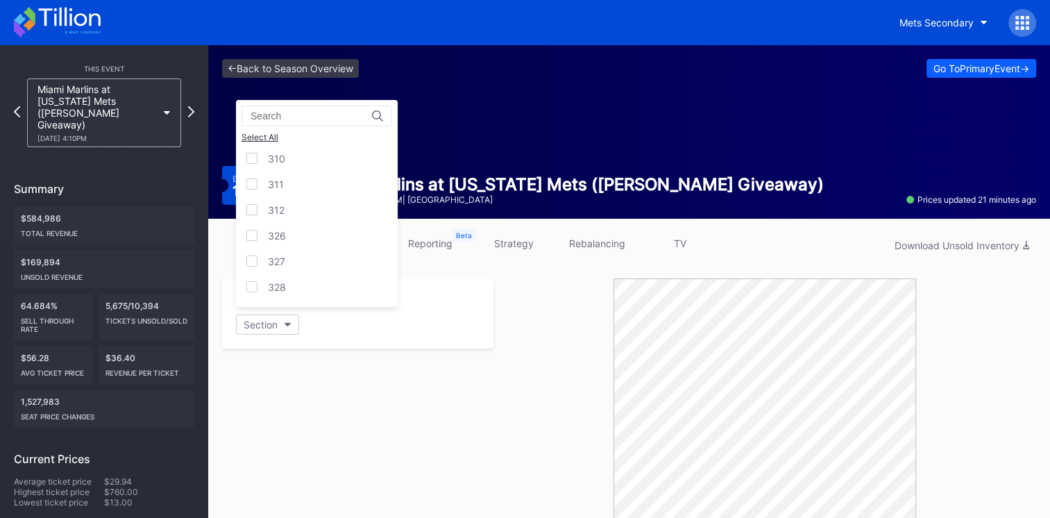
scroll to position [980, 0]
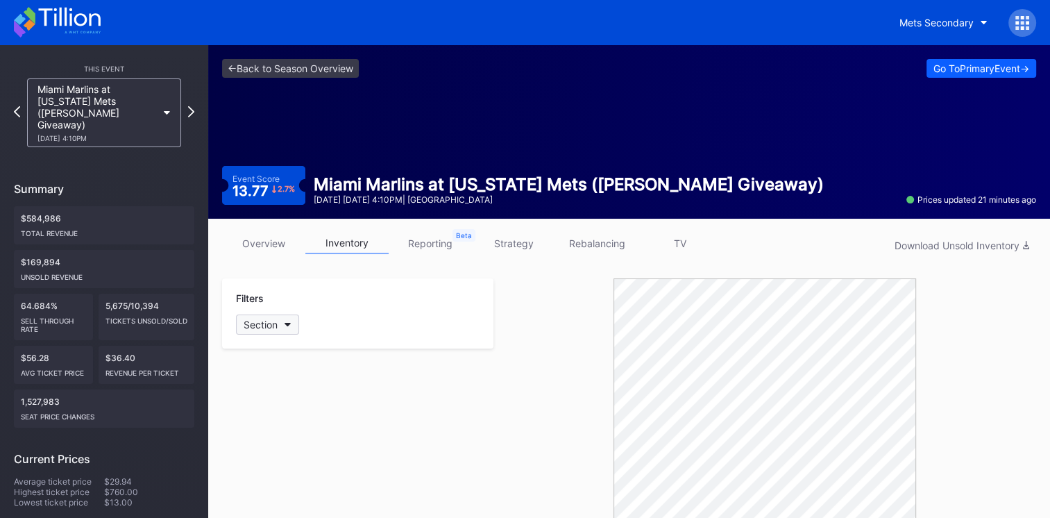
click at [290, 325] on icon "button" at bounding box center [287, 325] width 7 height 4
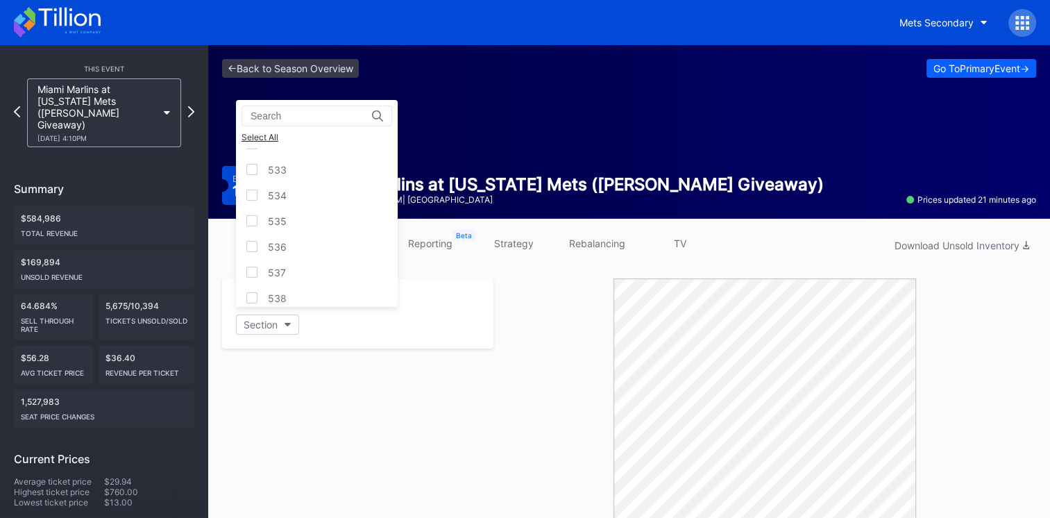
scroll to position [2653, 0]
click at [307, 267] on div "CADI" at bounding box center [317, 280] width 162 height 26
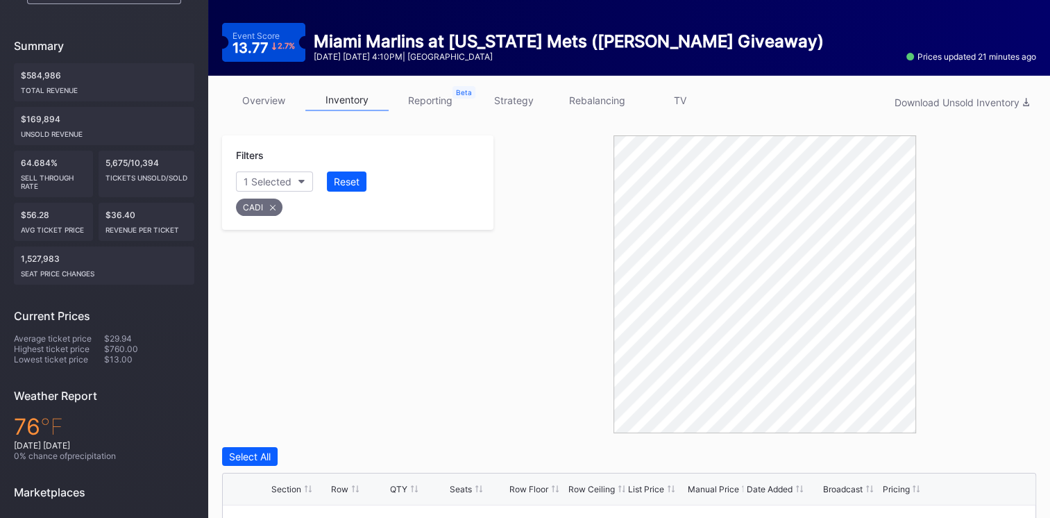
scroll to position [32, 0]
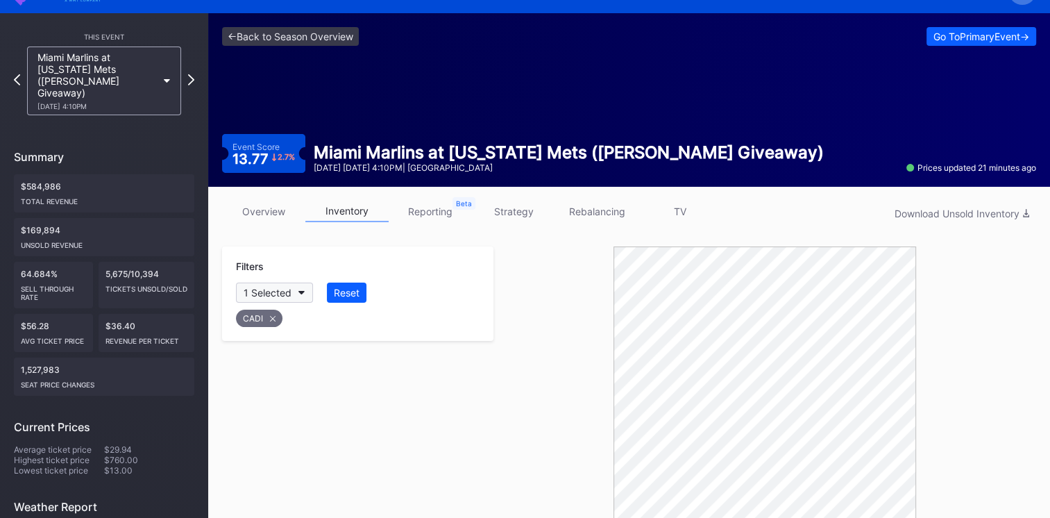
click at [300, 298] on button "1 Selected" at bounding box center [274, 292] width 77 height 20
click at [344, 287] on div "Reset" at bounding box center [347, 293] width 26 height 12
click at [286, 291] on icon "button" at bounding box center [287, 293] width 7 height 4
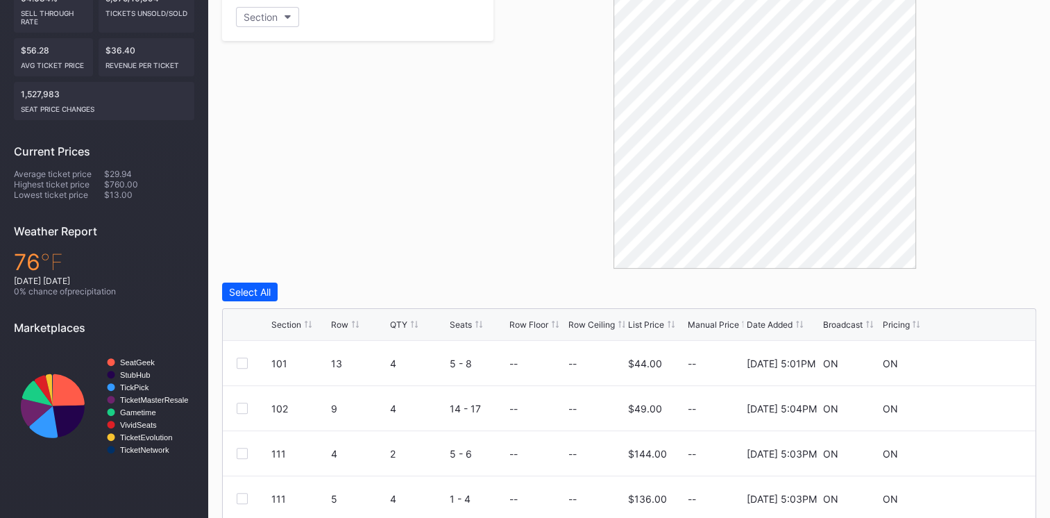
click at [453, 103] on div "Filters Section" at bounding box center [357, 120] width 271 height 298
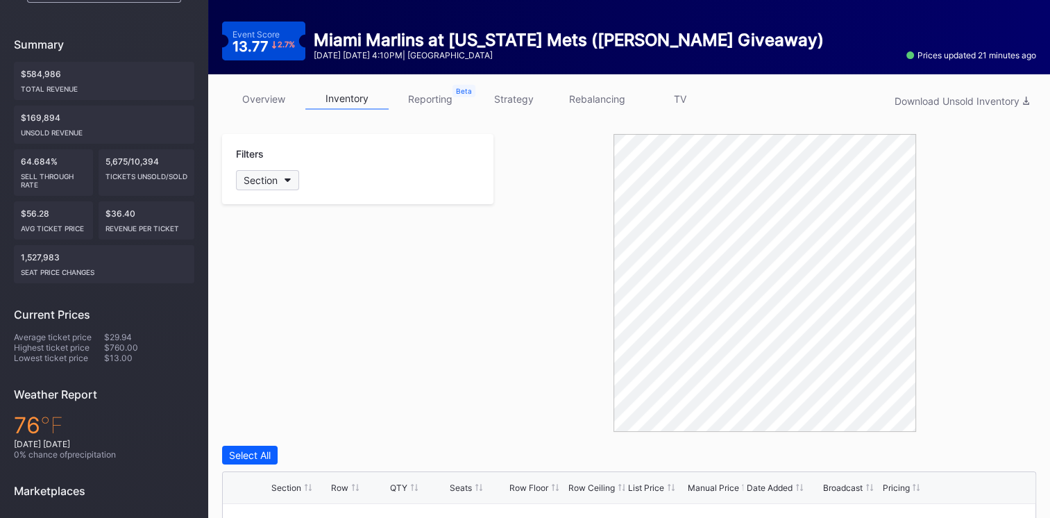
click at [290, 182] on button "Section" at bounding box center [267, 180] width 63 height 20
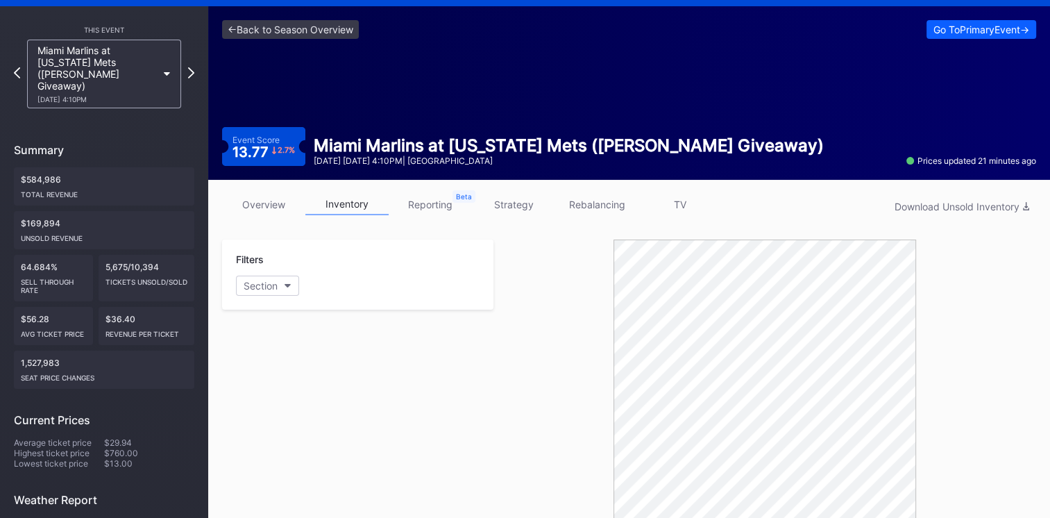
scroll to position [0, 0]
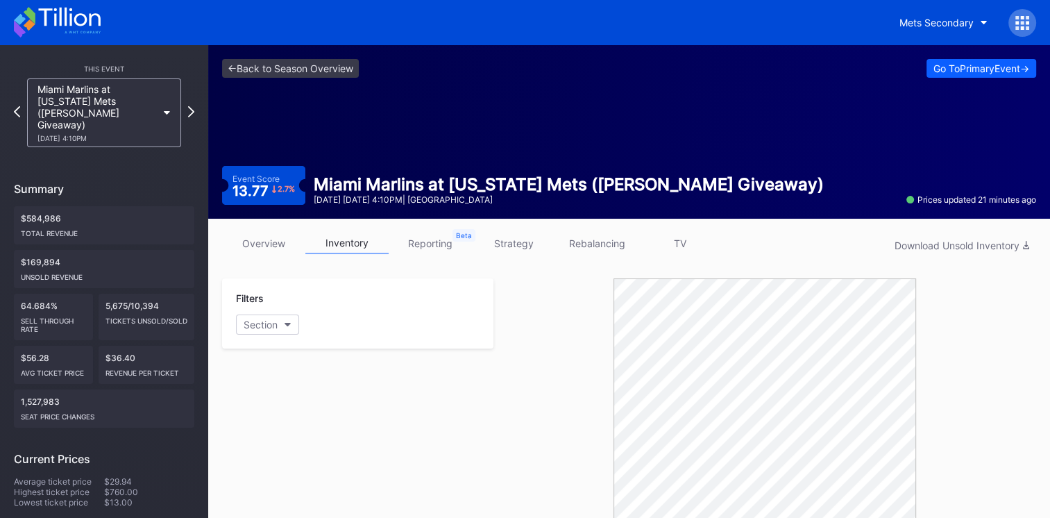
click at [73, 32] on icon at bounding box center [83, 32] width 36 height 2
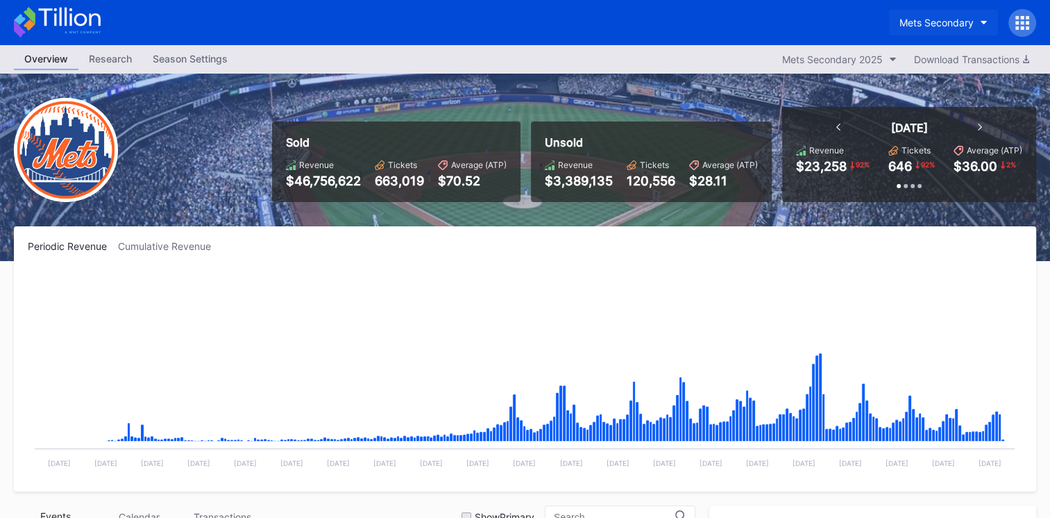
click at [943, 26] on div "Mets Secondary" at bounding box center [936, 23] width 74 height 12
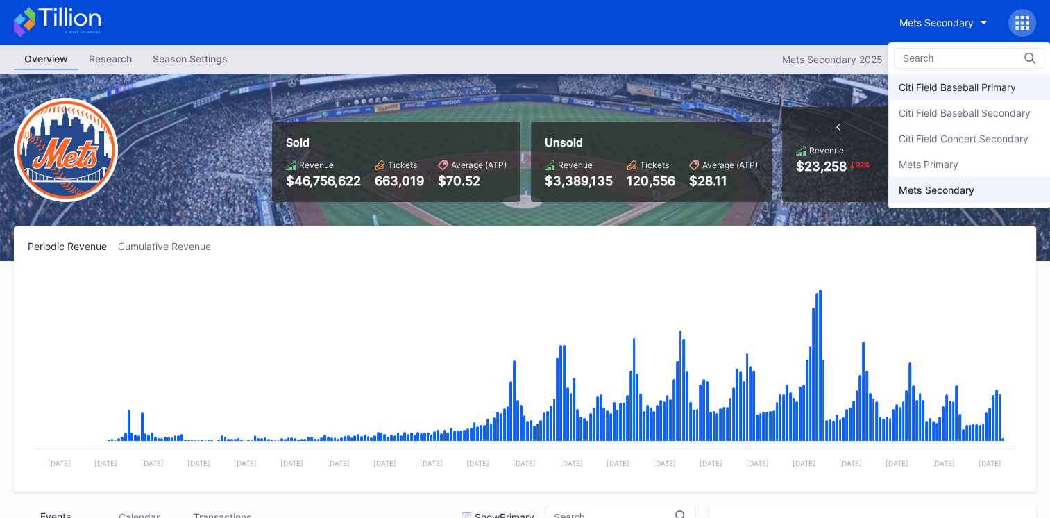
scroll to position [3066, 0]
click at [938, 168] on div "Mets Primary" at bounding box center [928, 164] width 60 height 12
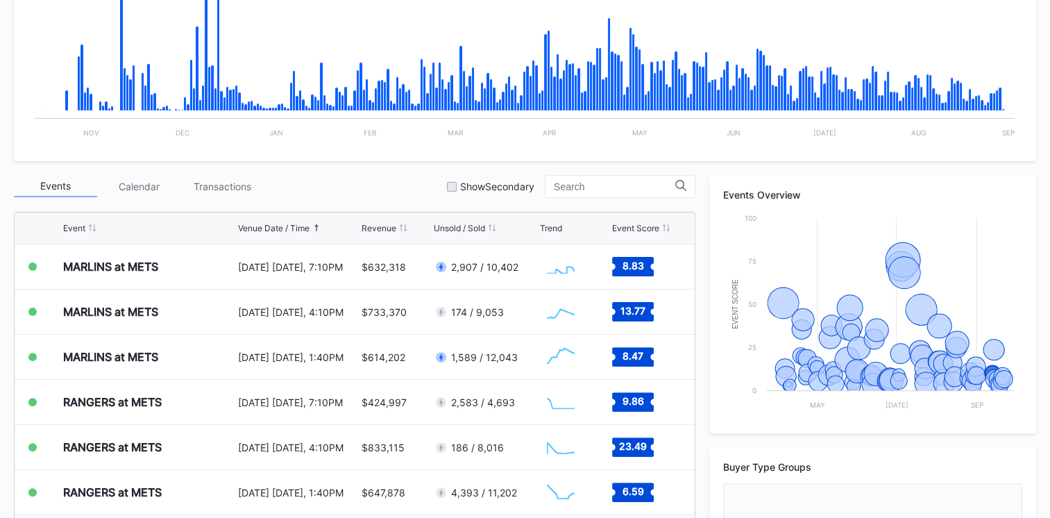
scroll to position [333, 0]
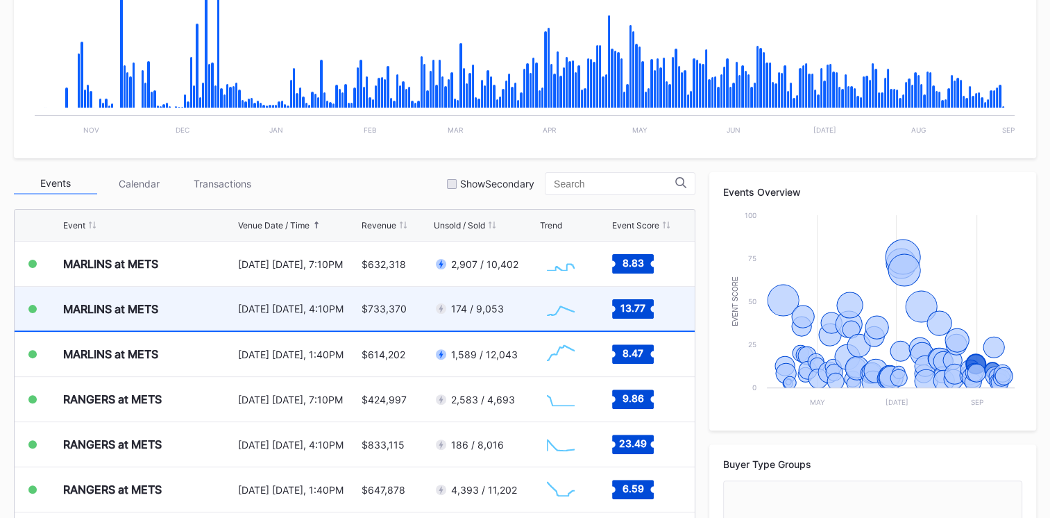
click at [180, 304] on div "MARLINS at METS" at bounding box center [148, 309] width 171 height 44
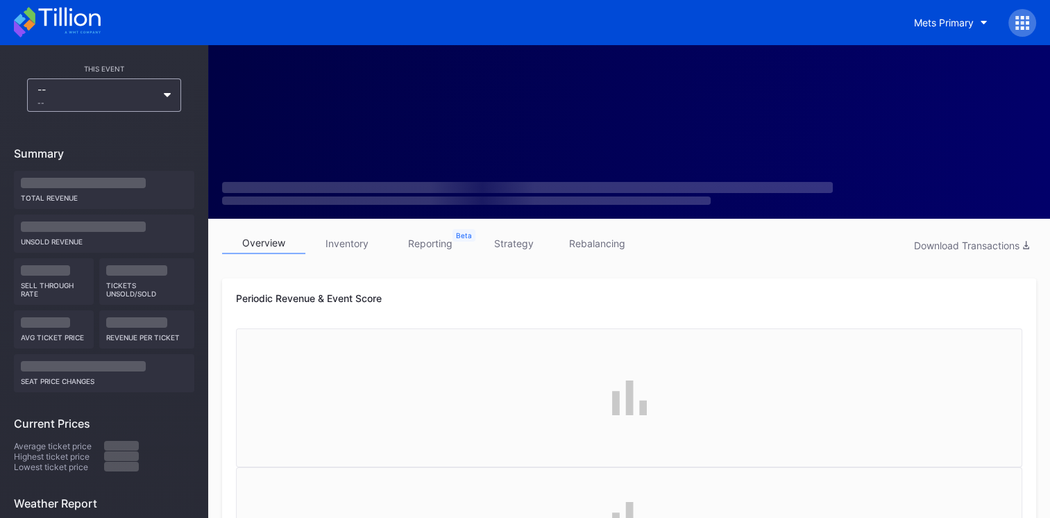
click at [610, 237] on link "rebalancing" at bounding box center [596, 243] width 83 height 22
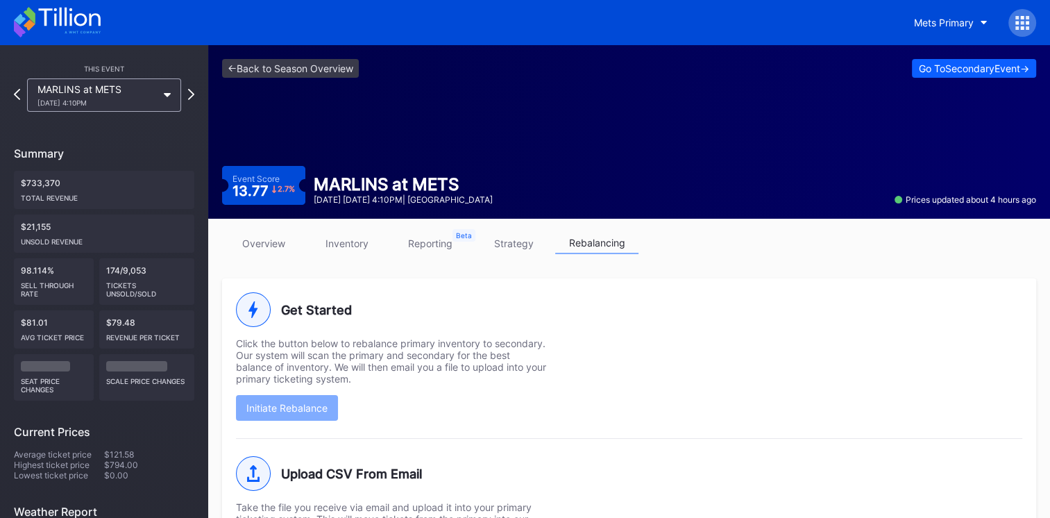
scroll to position [241, 0]
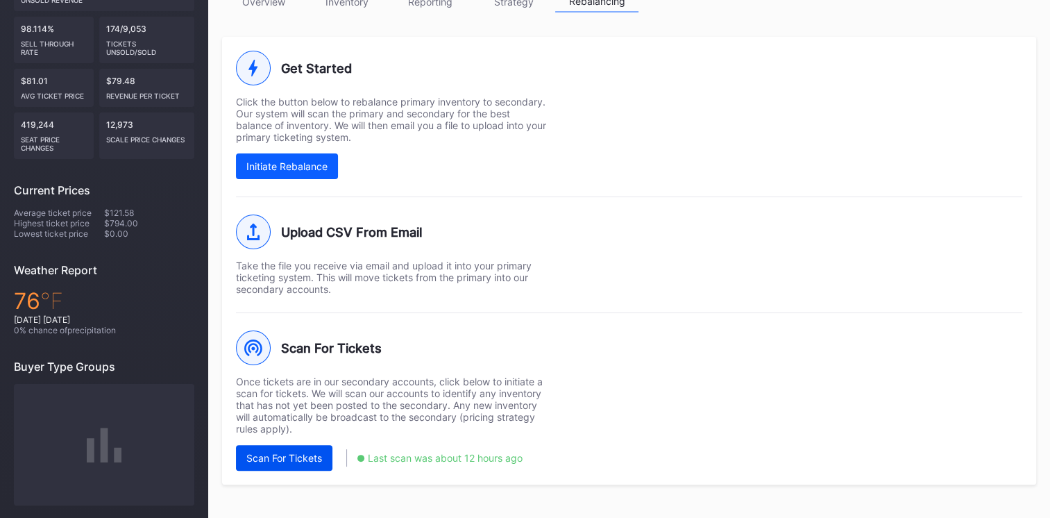
click at [305, 461] on button "Scan For Tickets" at bounding box center [284, 458] width 96 height 26
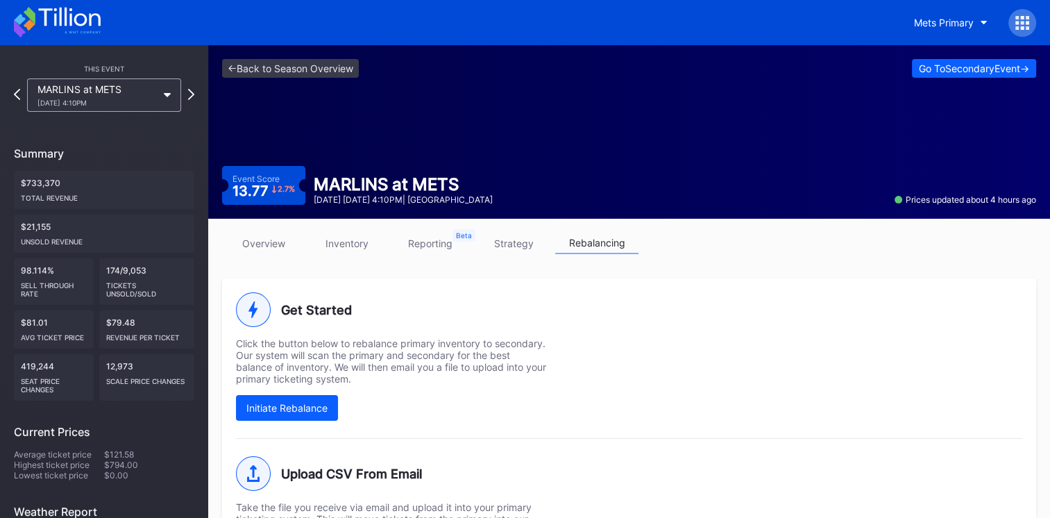
click at [89, 6] on div "Mets Primary" at bounding box center [525, 22] width 1050 height 45
click at [75, 24] on icon at bounding box center [69, 17] width 62 height 19
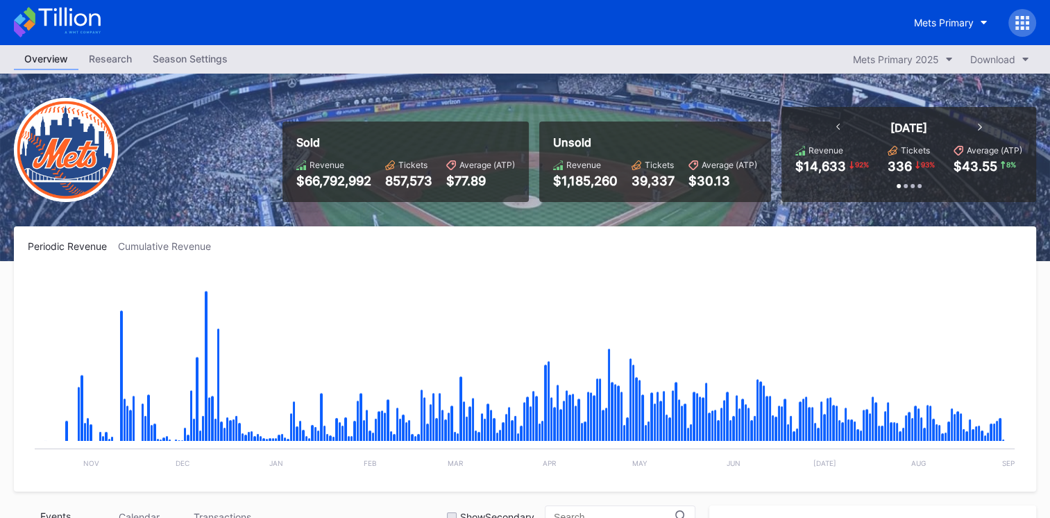
scroll to position [3066, 0]
click at [946, 24] on div "Mets Primary" at bounding box center [944, 23] width 60 height 12
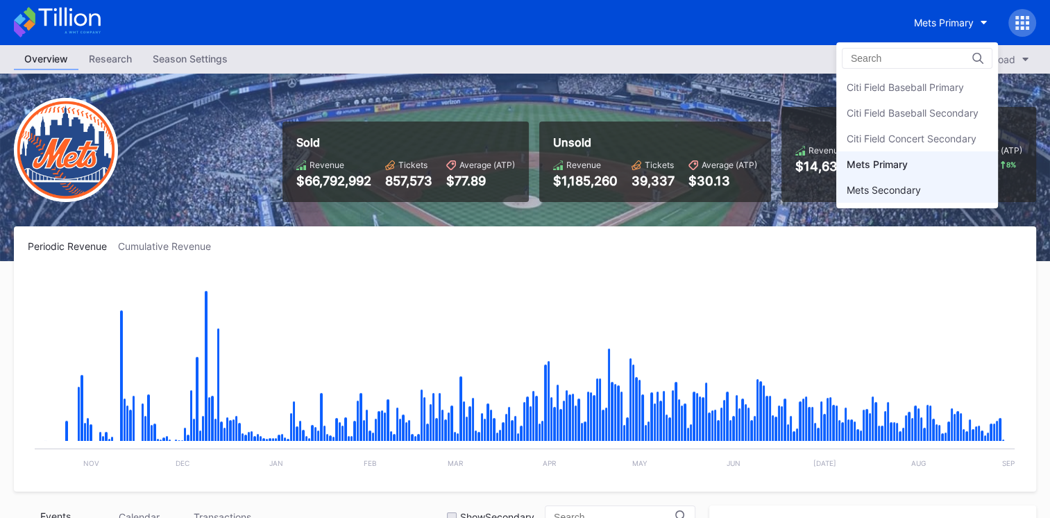
click at [928, 190] on div "Mets Secondary" at bounding box center [917, 190] width 162 height 26
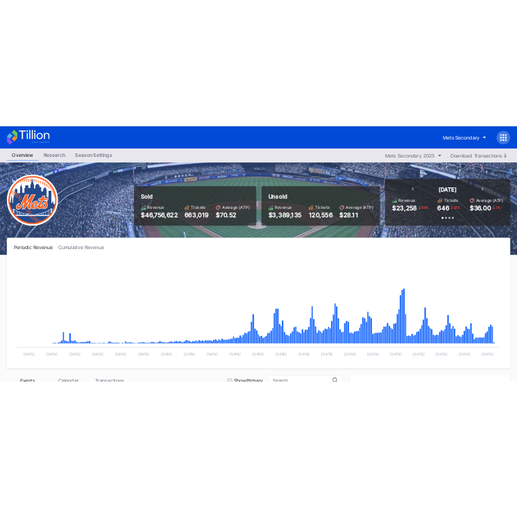
scroll to position [3066, 0]
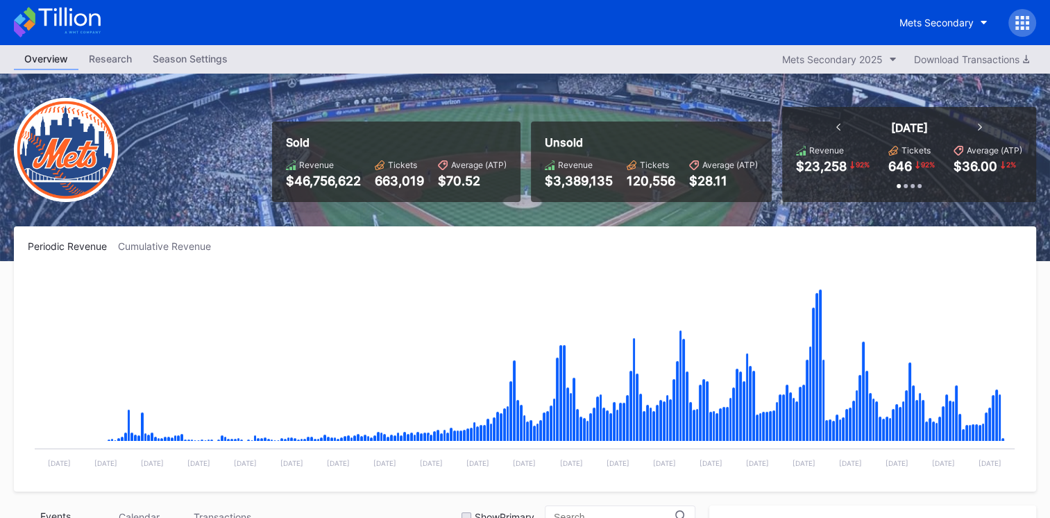
click at [228, 260] on div "Periodic Revenue Cumulative Revenue Created with Highcharts 11.2.0 Chart title …" at bounding box center [525, 358] width 1022 height 265
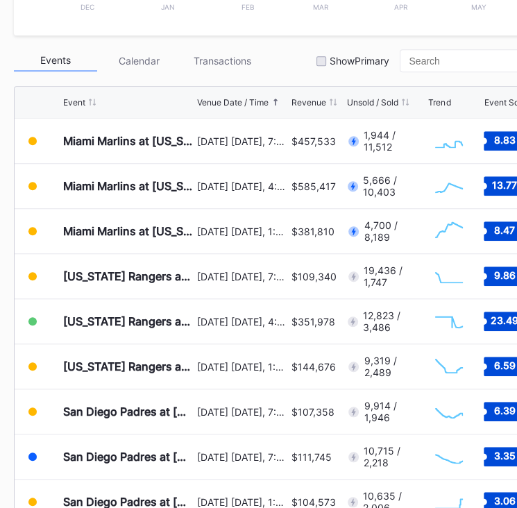
scroll to position [458, 0]
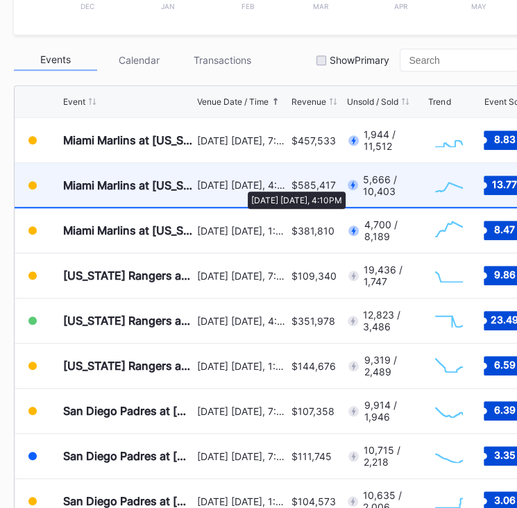
click at [241, 185] on div "[DATE] [DATE], 4:10PM" at bounding box center [242, 185] width 91 height 12
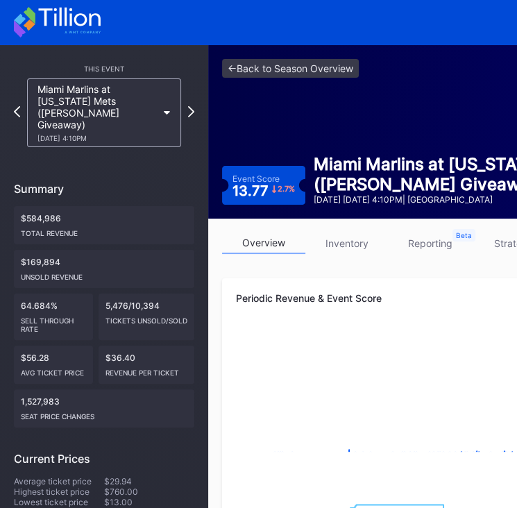
click at [341, 234] on link "inventory" at bounding box center [346, 243] width 83 height 22
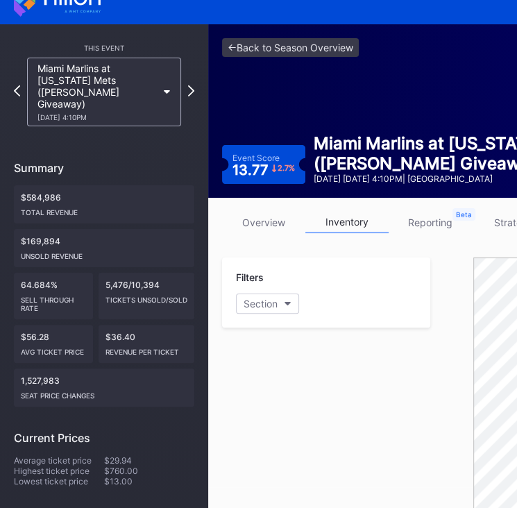
scroll to position [19, 0]
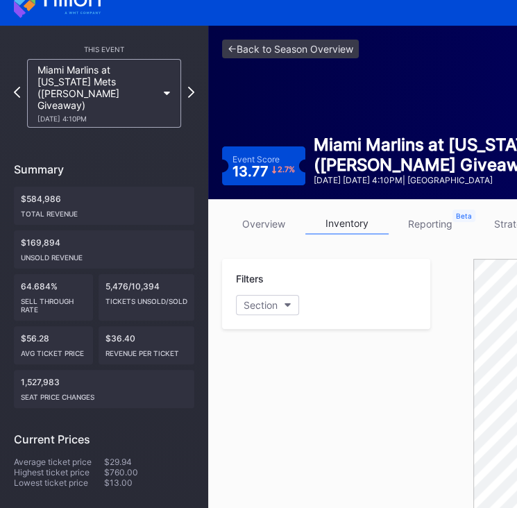
click at [412, 379] on div "Filters Section" at bounding box center [326, 408] width 208 height 298
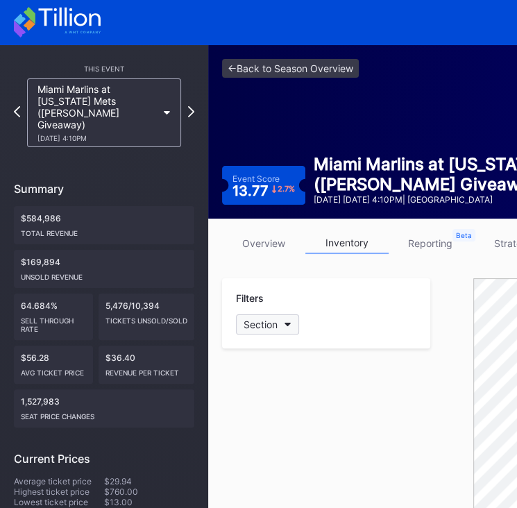
click at [290, 319] on button "Section" at bounding box center [267, 324] width 63 height 20
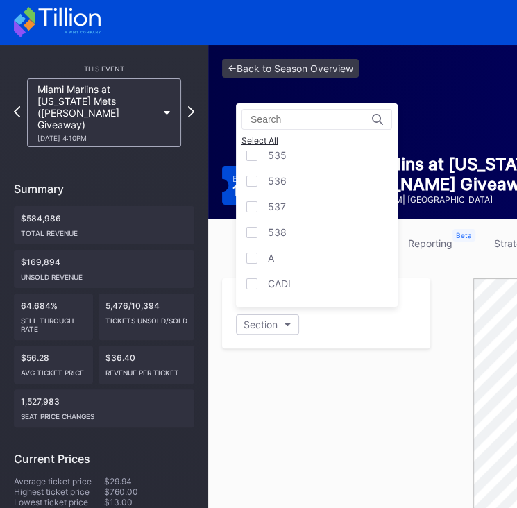
scroll to position [1, 0]
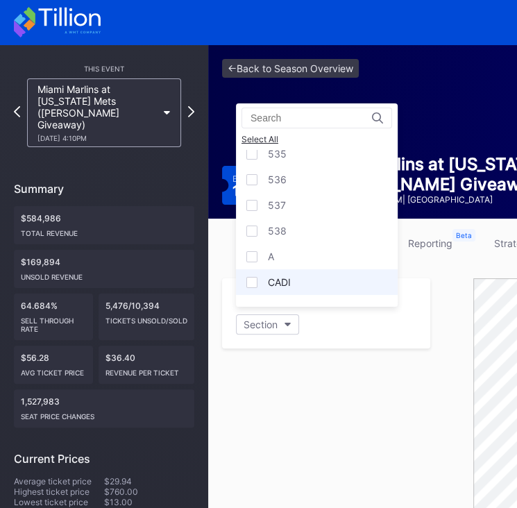
click at [299, 269] on div "CADI" at bounding box center [317, 282] width 162 height 26
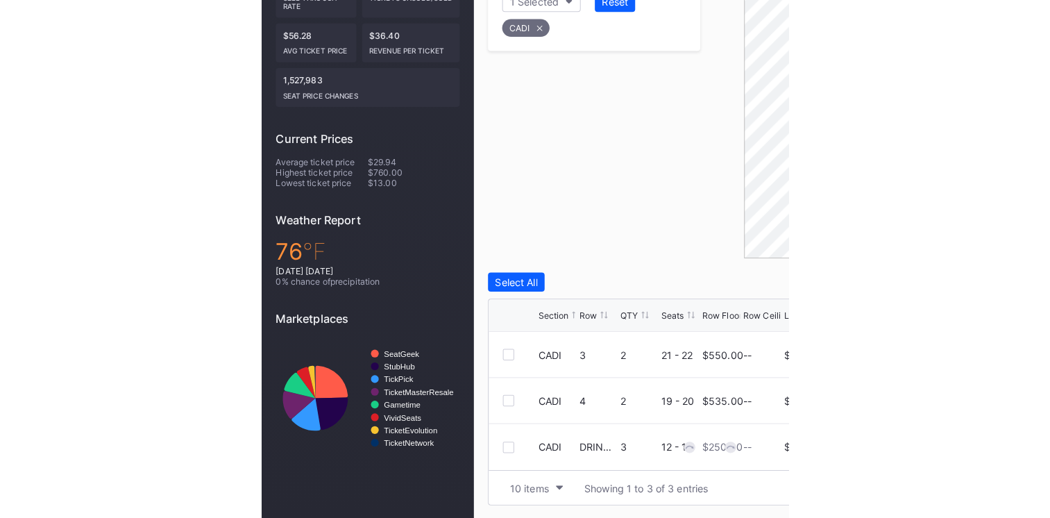
scroll to position [313, 0]
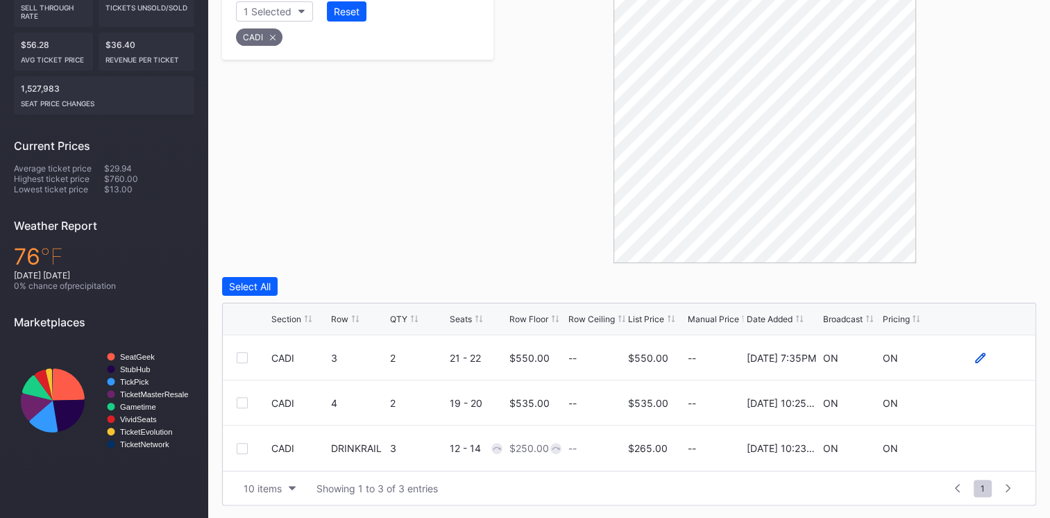
click at [980, 352] on icon at bounding box center [980, 357] width 10 height 10
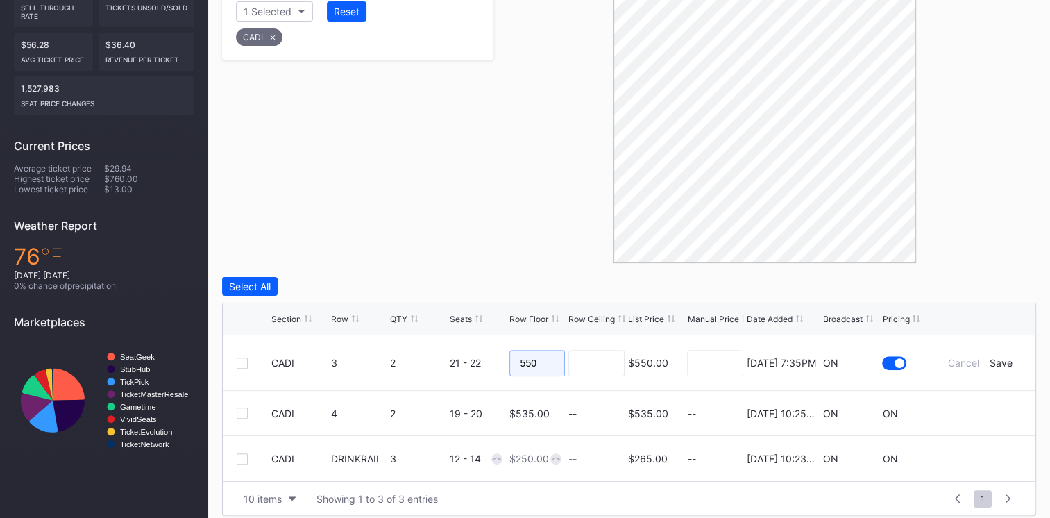
click at [541, 358] on input "550" at bounding box center [537, 363] width 56 height 26
type input "5"
type input "250"
click at [999, 368] on form "CADI 3 2 21 - 22 250 $550.00 12/7/2024 7:35PM ON Cancel Save" at bounding box center [646, 362] width 750 height 55
click at [1006, 360] on div "Save" at bounding box center [1000, 363] width 23 height 12
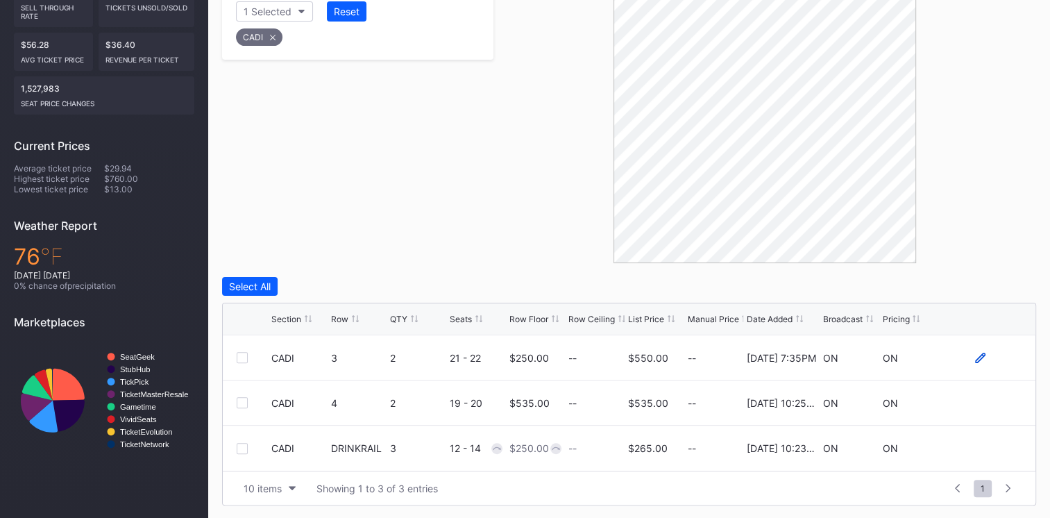
click at [977, 357] on icon at bounding box center [980, 357] width 10 height 10
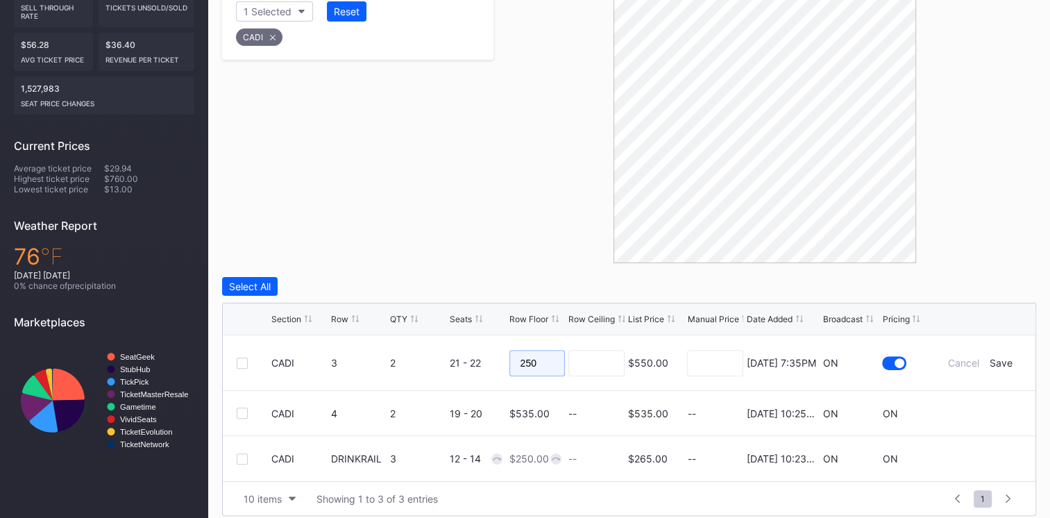
click at [558, 357] on input "250" at bounding box center [537, 363] width 56 height 26
type input "2"
type input "275"
click at [996, 359] on div "Save" at bounding box center [1000, 363] width 23 height 12
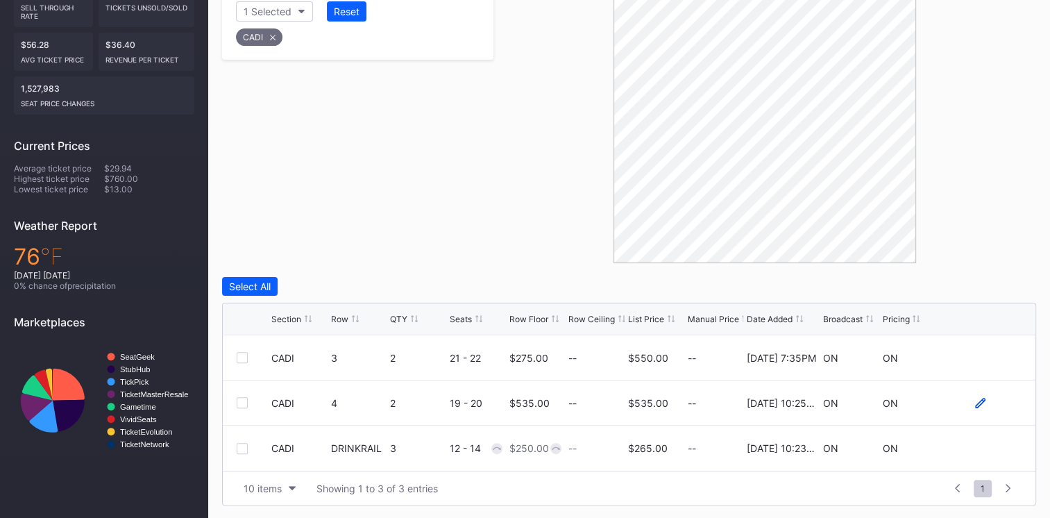
click at [977, 401] on icon at bounding box center [980, 403] width 10 height 10
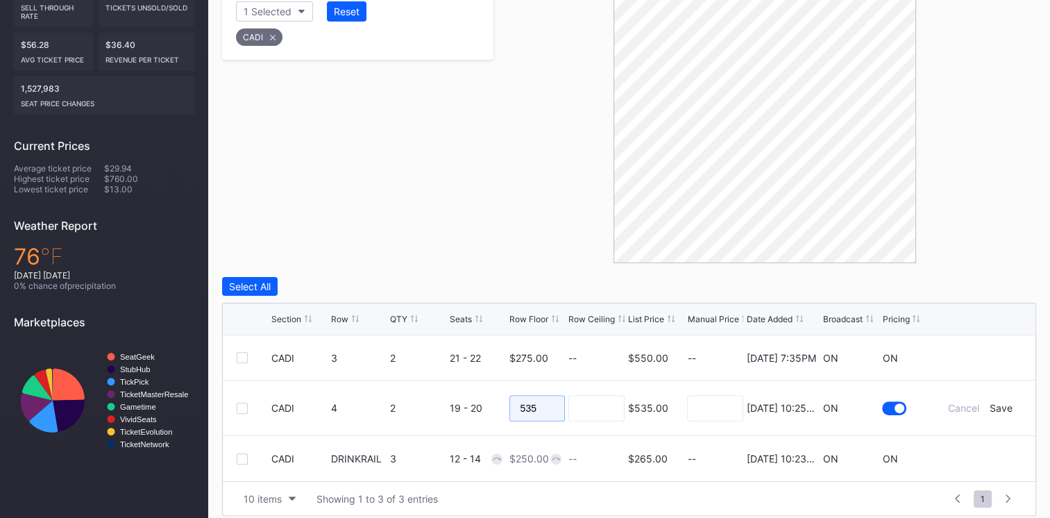
click at [554, 407] on input "535" at bounding box center [537, 408] width 56 height 26
type input "5"
type input "266"
click at [1005, 408] on div "Save" at bounding box center [1000, 408] width 23 height 12
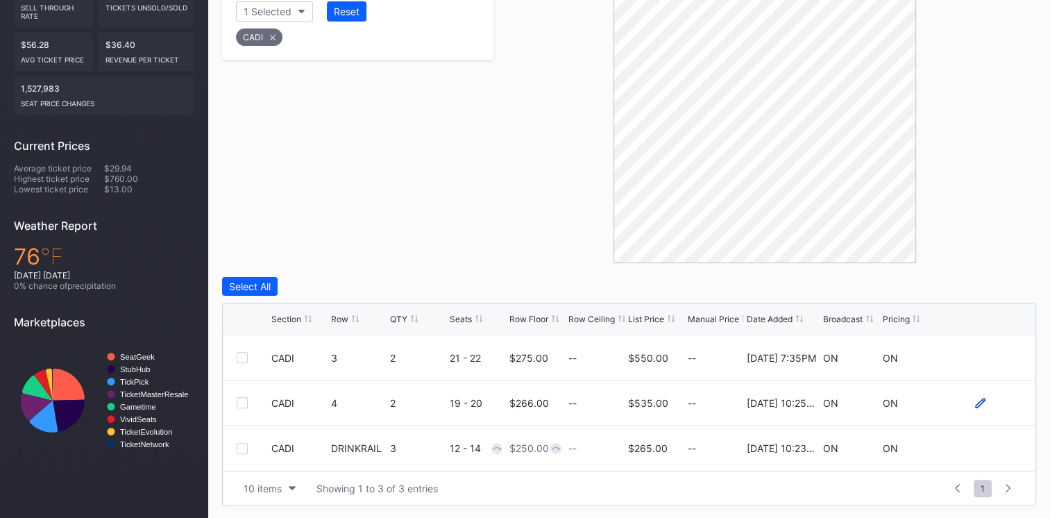
click at [975, 402] on icon at bounding box center [980, 403] width 10 height 10
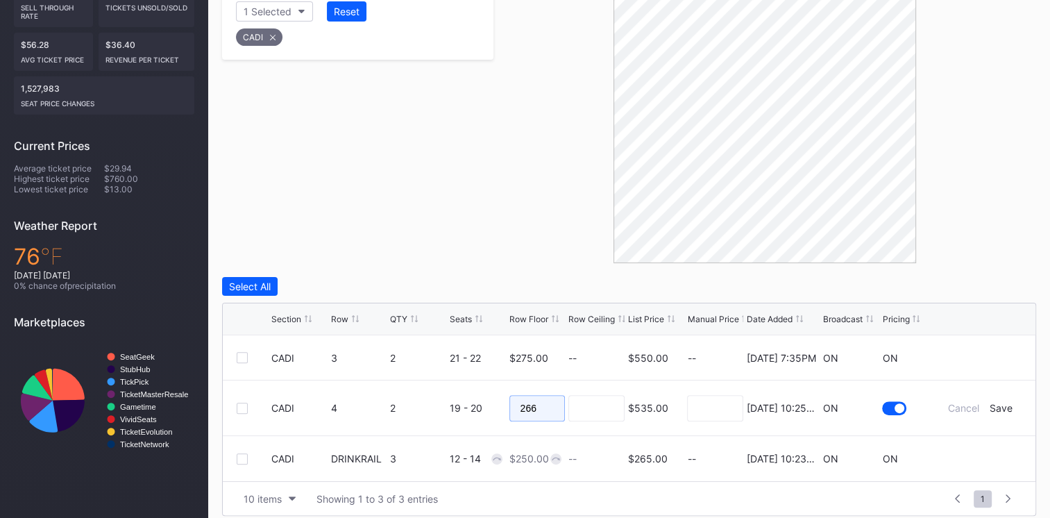
click at [546, 406] on input "266" at bounding box center [537, 408] width 56 height 26
type input "2"
type input "270"
click at [1004, 407] on div "Save" at bounding box center [1000, 408] width 23 height 12
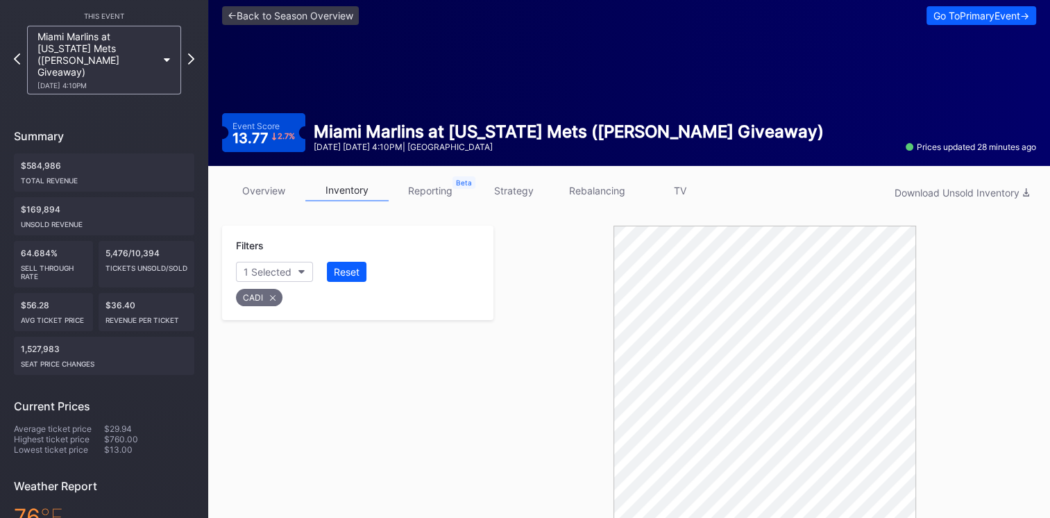
scroll to position [50, 0]
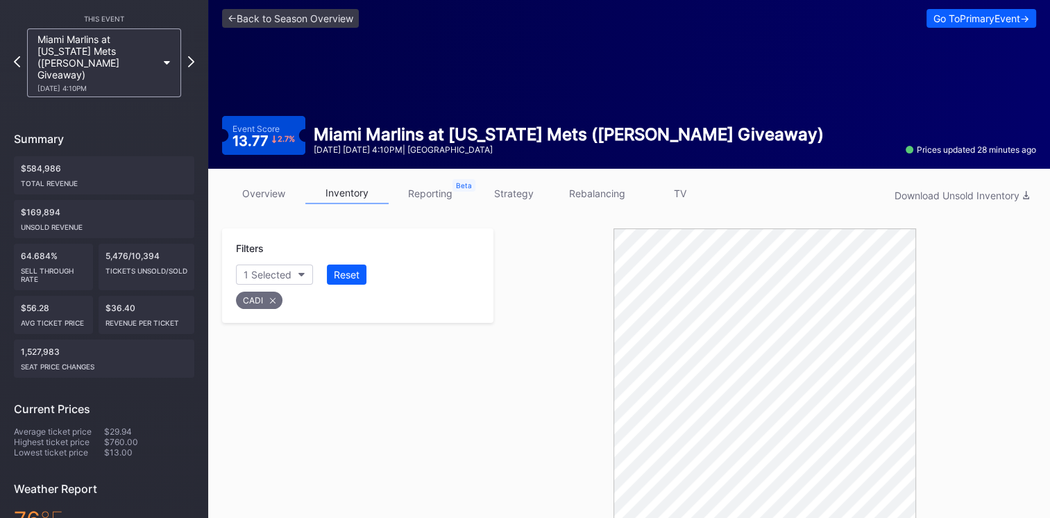
click at [195, 58] on div "This Event Miami Marlins at New York Mets (Francisco Lindor Bobblehead Giveaway…" at bounding box center [104, 366] width 208 height 742
click at [194, 58] on icon at bounding box center [191, 61] width 8 height 13
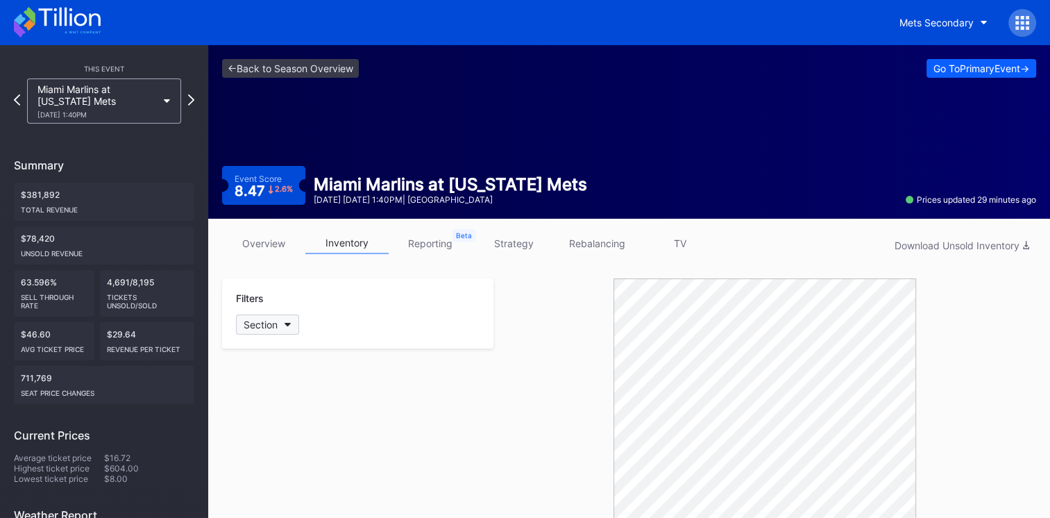
click at [291, 324] on icon "button" at bounding box center [287, 325] width 7 height 4
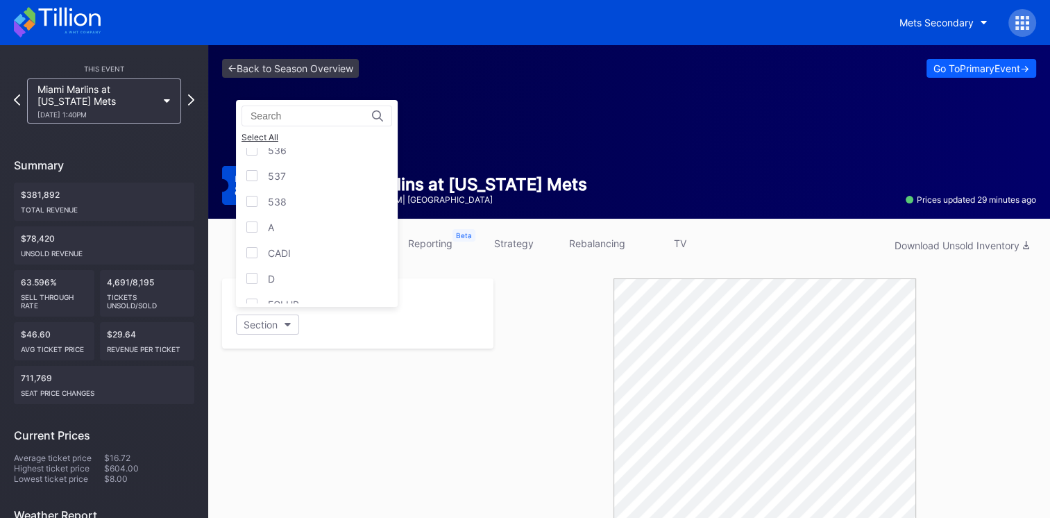
scroll to position [1, 0]
click at [318, 245] on div "CADI" at bounding box center [317, 252] width 162 height 26
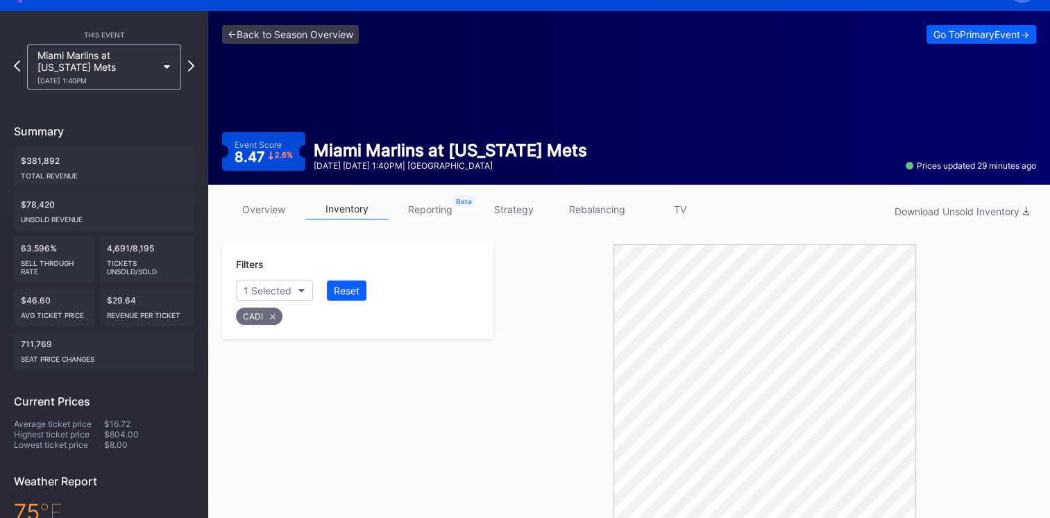
scroll to position [33, 0]
click at [334, 291] on div "Reset" at bounding box center [347, 291] width 26 height 12
click at [275, 291] on div "Section" at bounding box center [261, 291] width 34 height 12
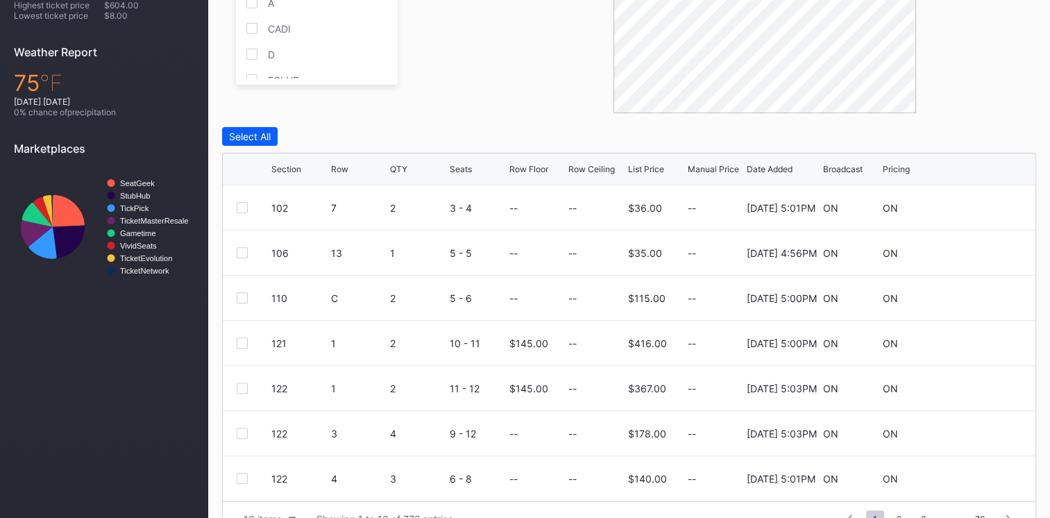
scroll to position [493, 0]
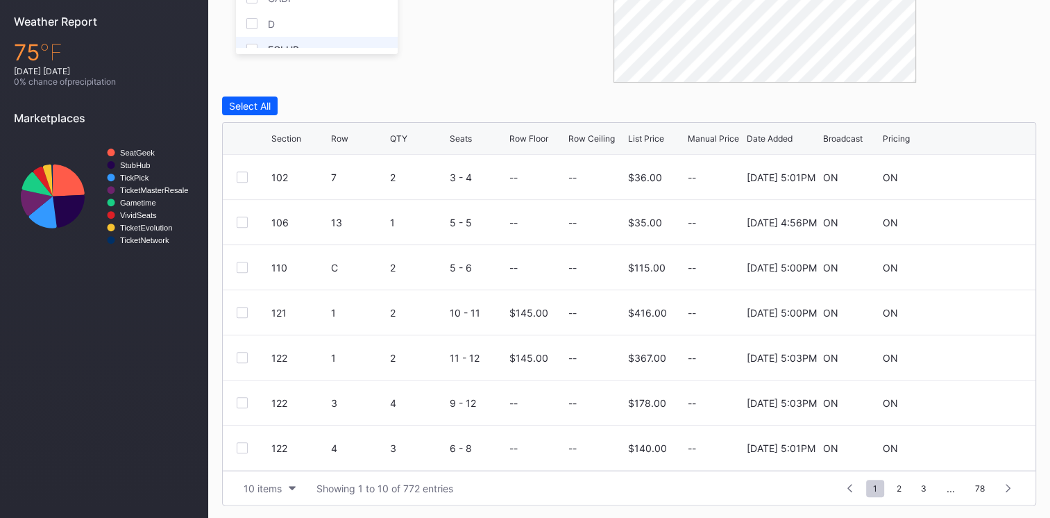
click at [291, 44] on div "ECLUB" at bounding box center [283, 50] width 31 height 12
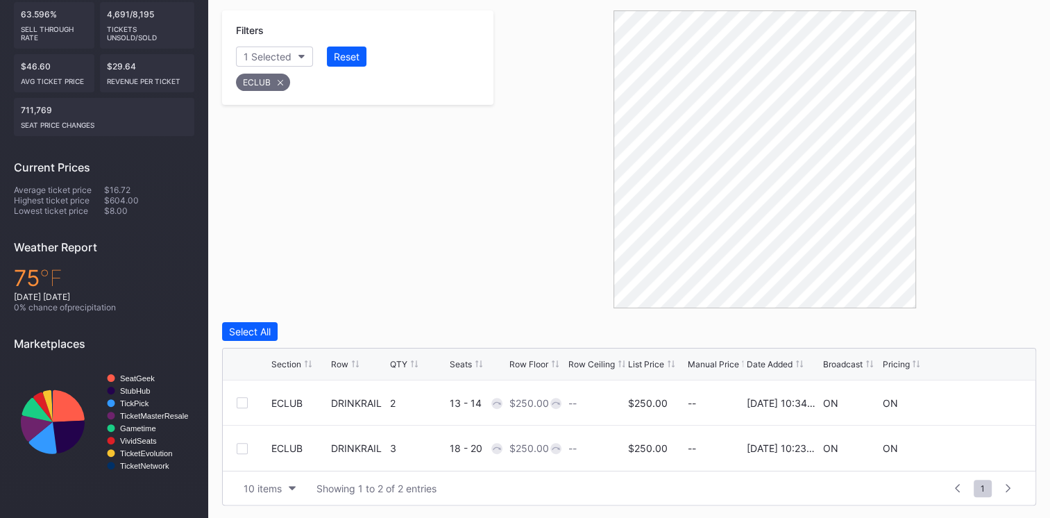
scroll to position [0, 0]
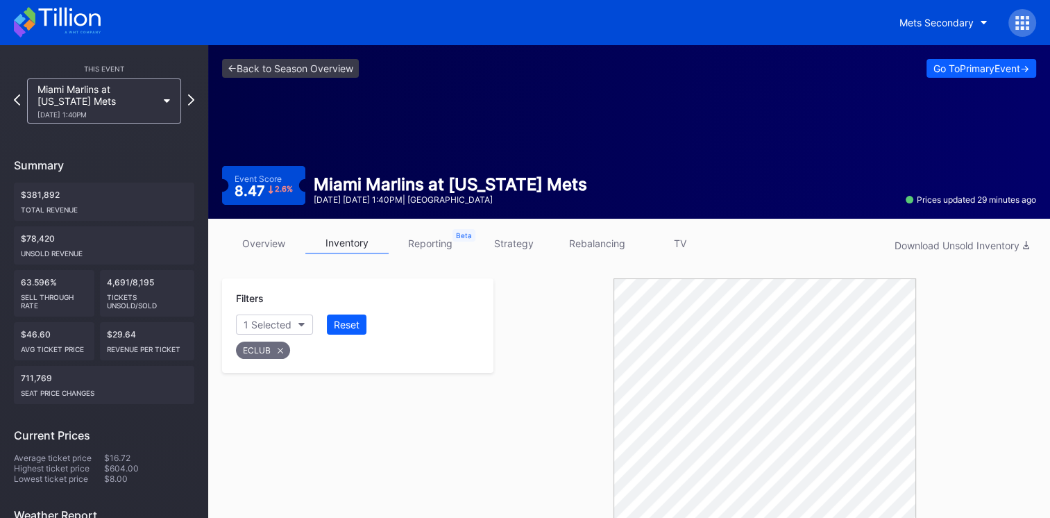
click at [20, 96] on div "Miami Marlins at New York Mets 8/31 Sunday 1:40PM" at bounding box center [104, 100] width 168 height 45
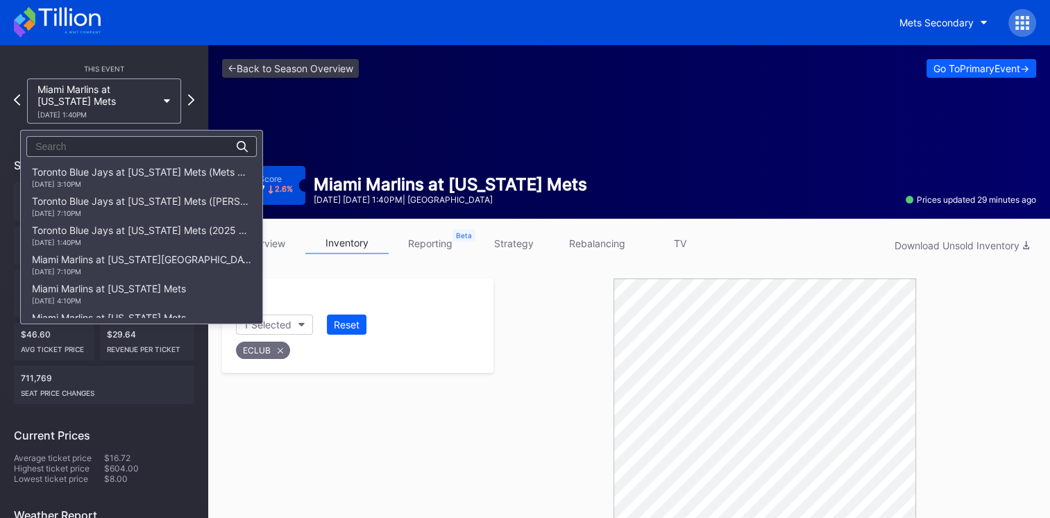
scroll to position [2030, 0]
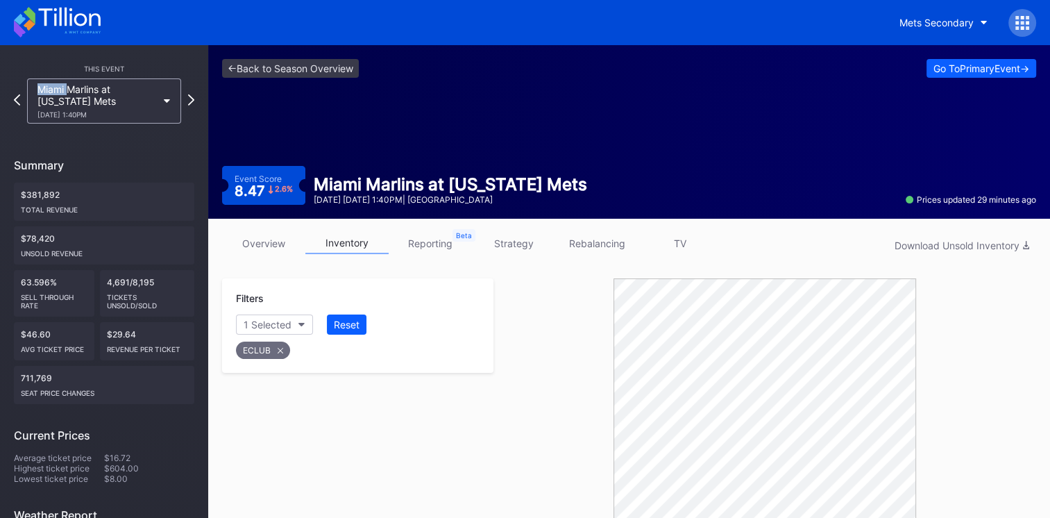
click at [14, 102] on icon at bounding box center [17, 99] width 6 height 11
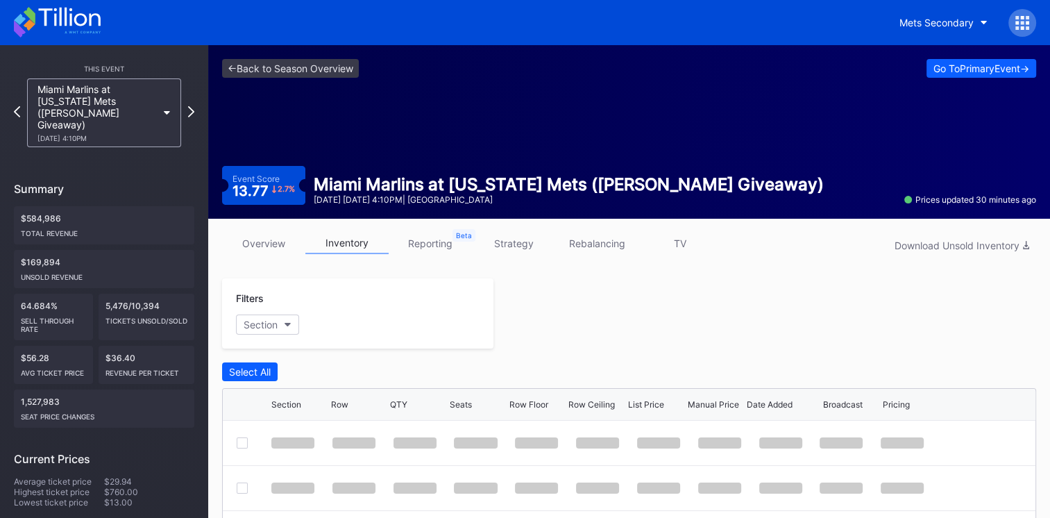
click at [14, 102] on div "Miami Marlins at New York Mets (Francisco Lindor Bobblehead Giveaway) 8/30 Satu…" at bounding box center [104, 112] width 180 height 69
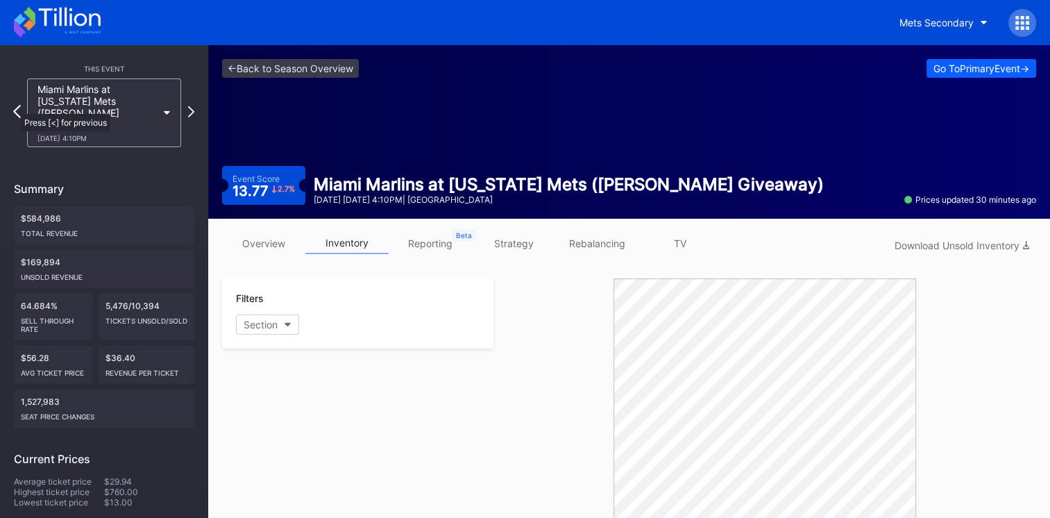
click at [14, 107] on icon at bounding box center [17, 111] width 8 height 13
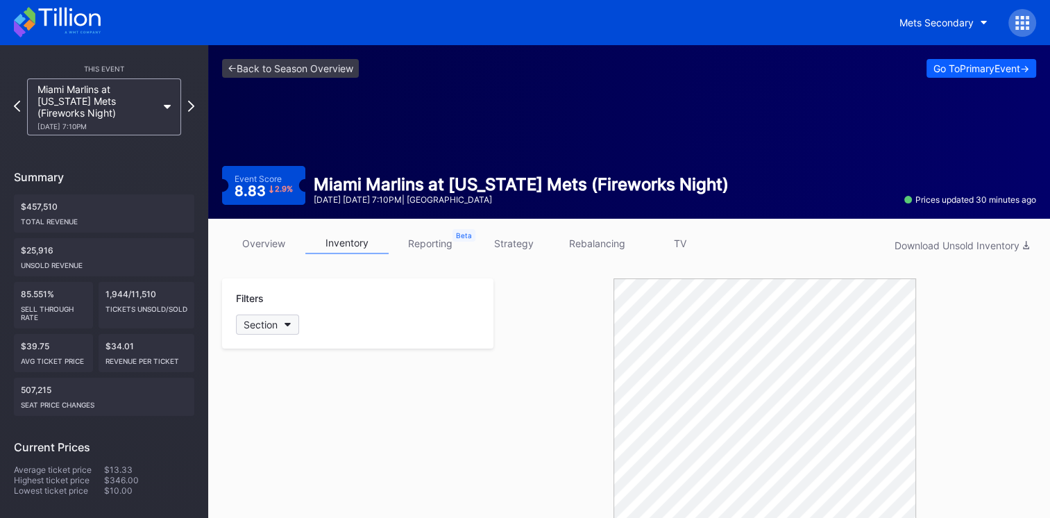
click at [289, 325] on icon "button" at bounding box center [287, 325] width 7 height 4
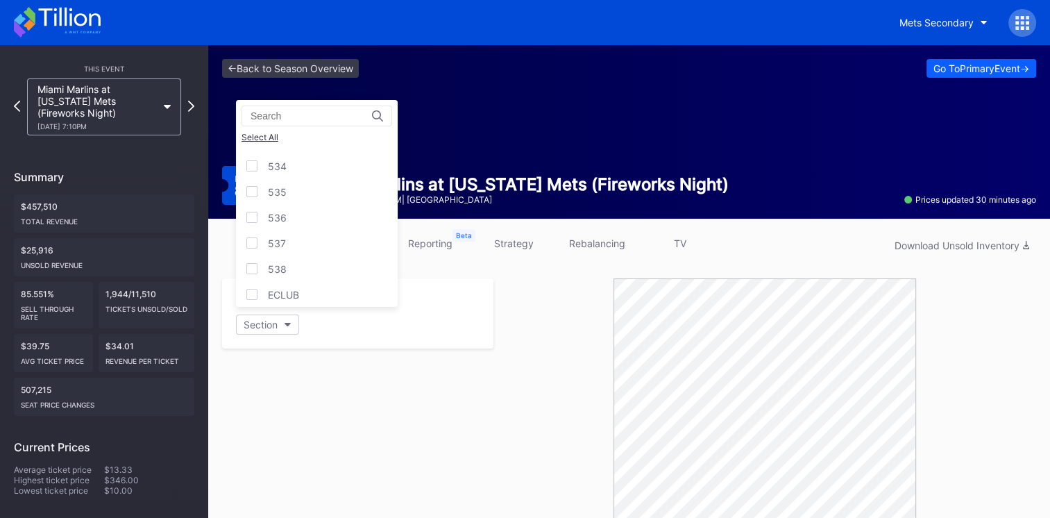
scroll to position [1, 0]
click at [312, 293] on div "ECLUB" at bounding box center [317, 293] width 162 height 26
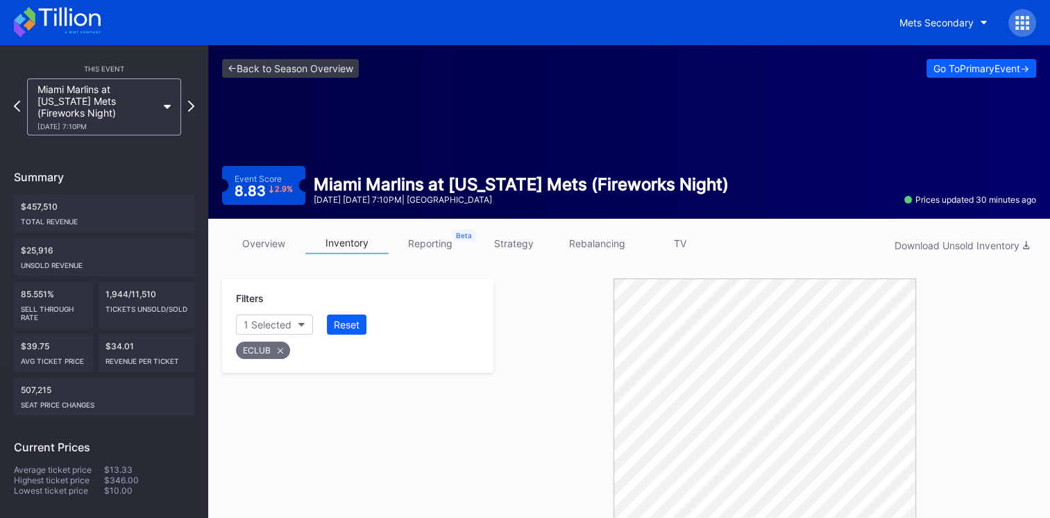
scroll to position [268, 0]
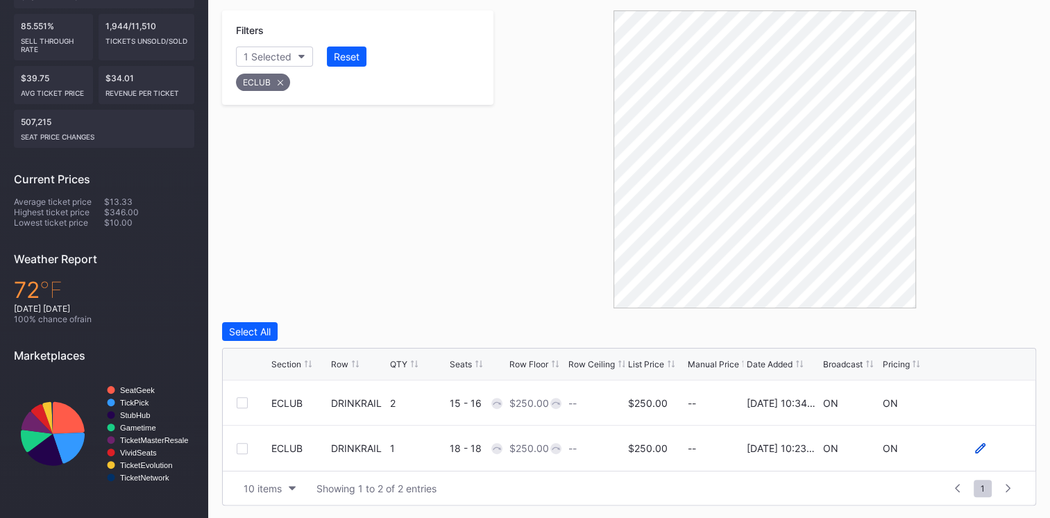
click at [975, 448] on icon at bounding box center [980, 448] width 10 height 10
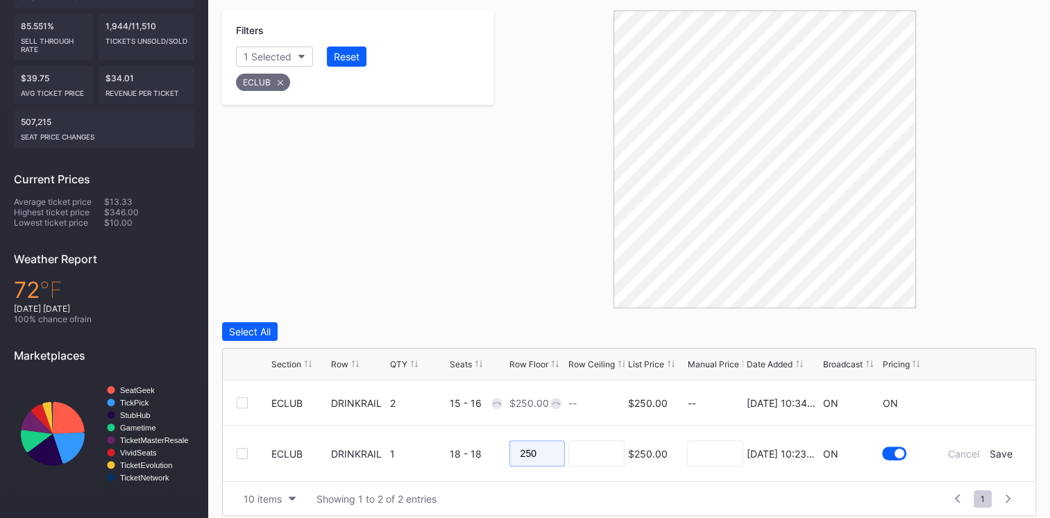
click at [539, 453] on input "250" at bounding box center [537, 453] width 56 height 26
type input "2"
type input "235"
click at [993, 450] on div "Save" at bounding box center [1000, 453] width 23 height 12
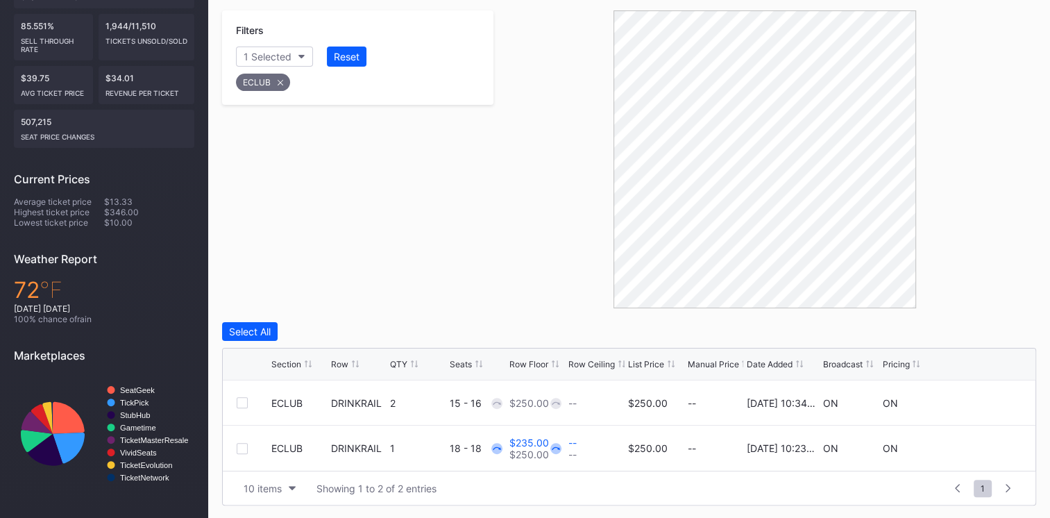
click at [608, 236] on div at bounding box center [764, 159] width 543 height 298
click at [343, 56] on div "Reset" at bounding box center [347, 57] width 26 height 12
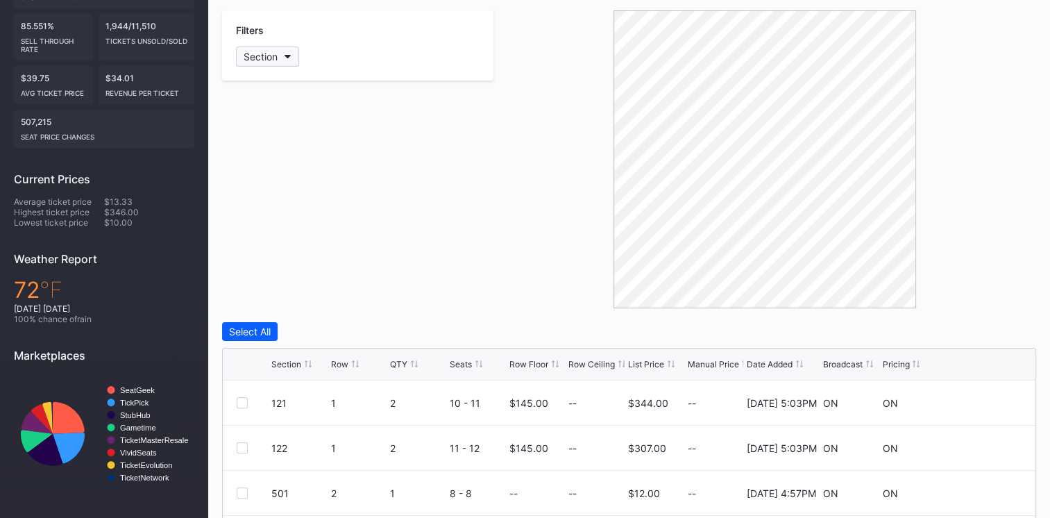
click at [282, 54] on button "Section" at bounding box center [267, 56] width 63 height 20
click at [253, 135] on div at bounding box center [251, 133] width 11 height 11
click at [253, 147] on div "122" at bounding box center [317, 159] width 162 height 26
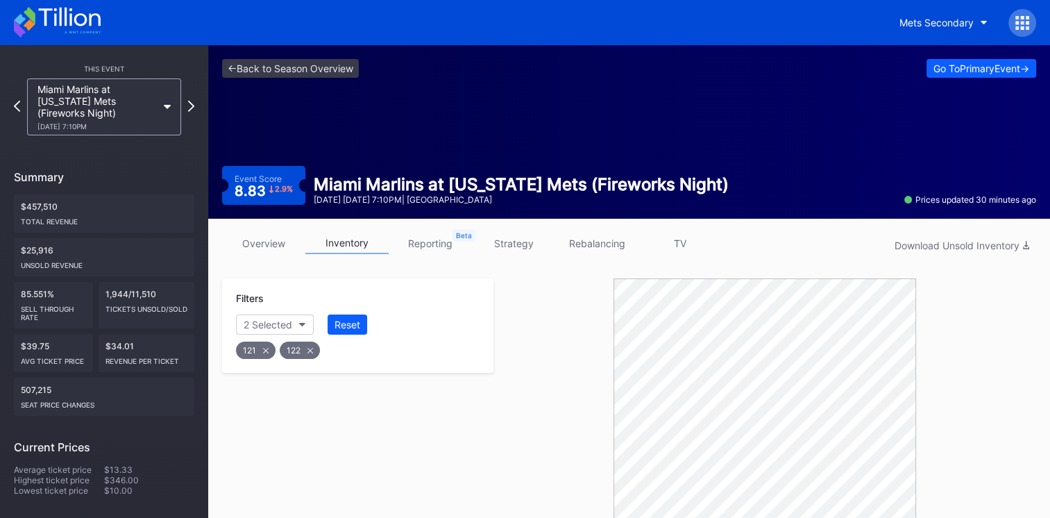
scroll to position [313, 0]
